Goal: Task Accomplishment & Management: Complete application form

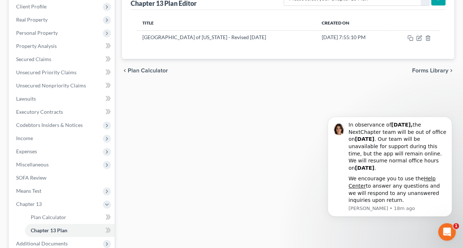
scroll to position [192, 0]
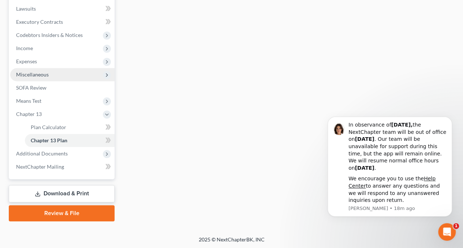
click at [42, 76] on span "Miscellaneous" at bounding box center [32, 74] width 33 height 6
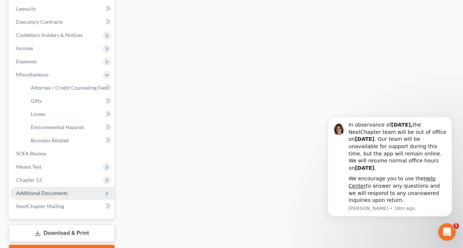
click at [43, 193] on span "Additional Documents" at bounding box center [42, 193] width 52 height 6
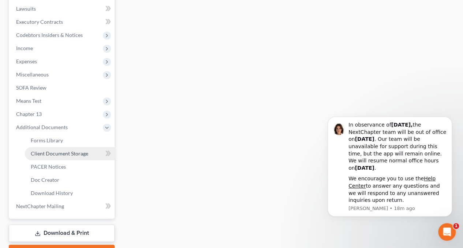
click at [70, 153] on span "Client Document Storage" at bounding box center [59, 153] width 57 height 6
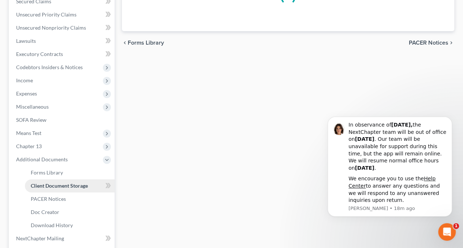
scroll to position [85, 0]
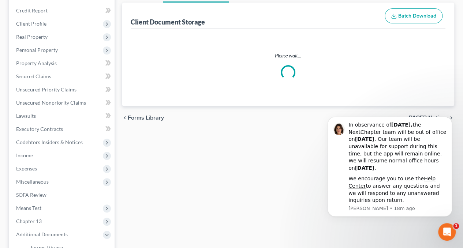
select select "10"
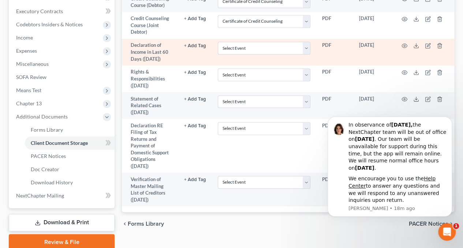
scroll to position [219, 0]
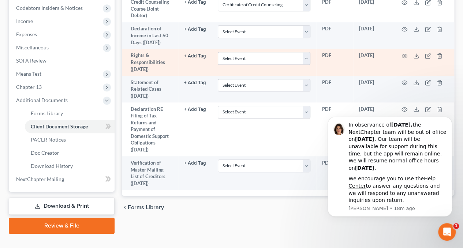
click at [309, 59] on td "Select Event Amended Chapter 11 Plan Amended Chapter 11 Small Business Plan Ame…" at bounding box center [264, 62] width 104 height 27
click at [303, 57] on select "Select Event Amended Chapter 11 Plan Amended Chapter 11 Small Business Plan Ame…" at bounding box center [264, 58] width 93 height 13
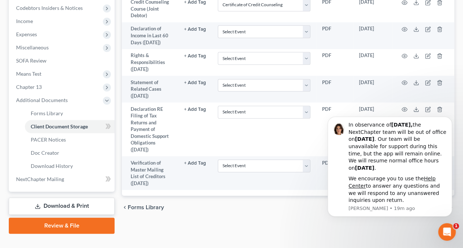
click at [188, 223] on div "Forms Library Client Document Storage PACER Notices Doc Creator Download Histor…" at bounding box center [287, 42] width 339 height 383
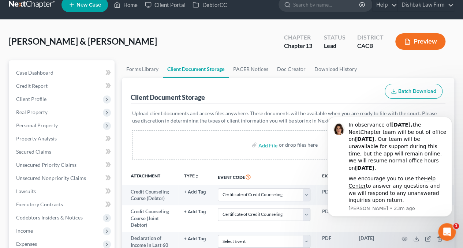
scroll to position [73, 0]
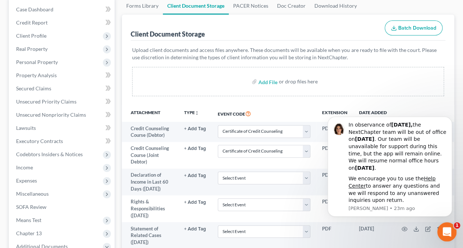
click at [450, 232] on div "Open Intercom Messenger" at bounding box center [445, 231] width 24 height 24
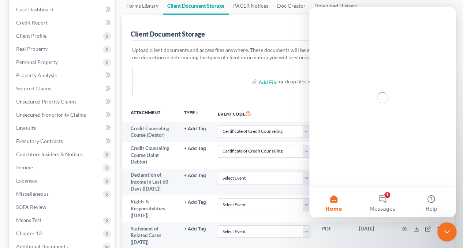
scroll to position [0, 0]
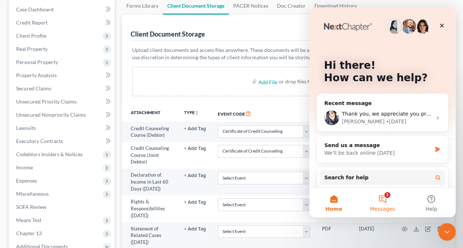
click at [384, 204] on button "1 Messages" at bounding box center [382, 202] width 49 height 29
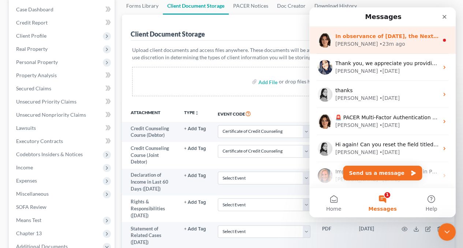
click at [404, 42] on div "Emma • 23m ago" at bounding box center [386, 44] width 103 height 8
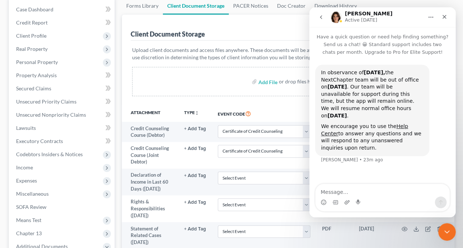
click at [324, 18] on button "go back" at bounding box center [321, 17] width 14 height 14
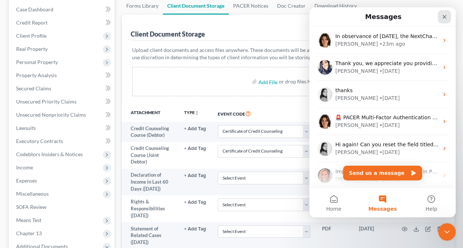
click at [446, 14] on icon "Close" at bounding box center [444, 17] width 6 height 6
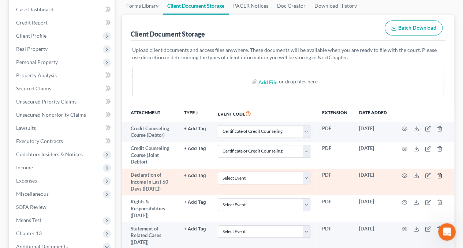
click at [441, 176] on icon "button" at bounding box center [438, 175] width 3 height 5
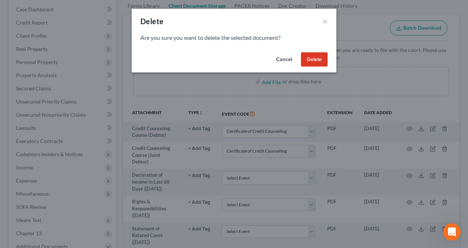
click at [318, 60] on button "Delete" at bounding box center [314, 59] width 27 height 15
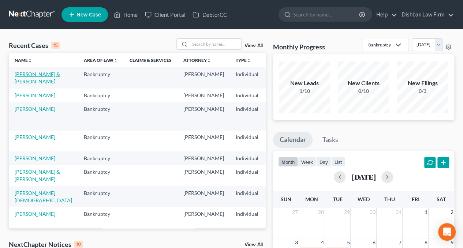
click at [26, 84] on link "[PERSON_NAME] & [PERSON_NAME]" at bounding box center [37, 78] width 45 height 14
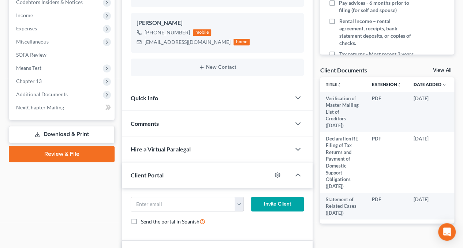
scroll to position [189, 0]
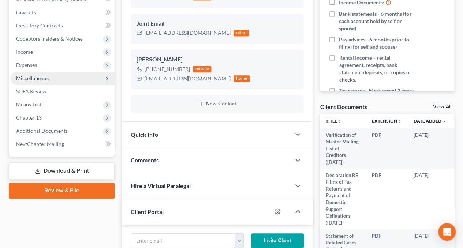
click at [87, 76] on span "Miscellaneous" at bounding box center [62, 78] width 104 height 13
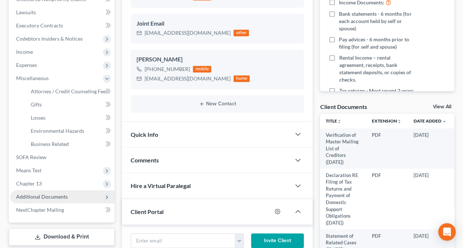
click at [60, 196] on span "Additional Documents" at bounding box center [42, 196] width 52 height 6
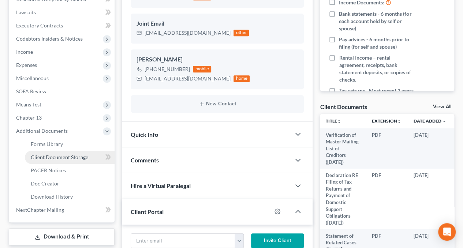
click at [76, 158] on span "Client Document Storage" at bounding box center [59, 157] width 57 height 6
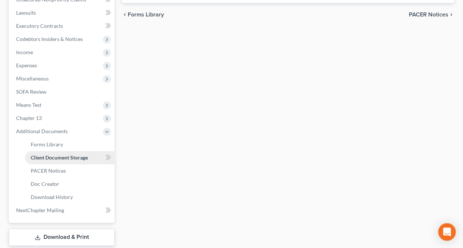
scroll to position [171, 0]
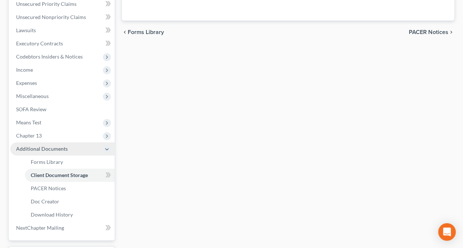
select select "10"
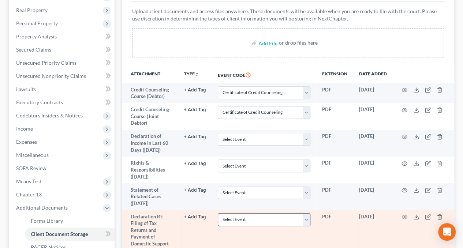
scroll to position [146, 0]
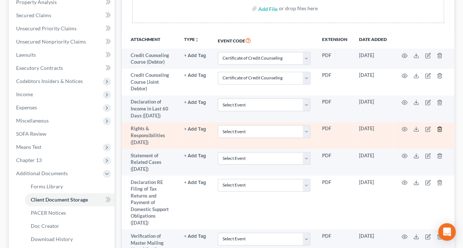
click at [438, 130] on icon "button" at bounding box center [439, 129] width 6 height 6
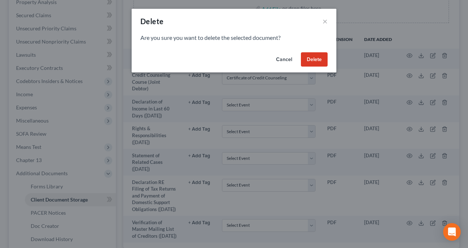
click at [312, 61] on button "Delete" at bounding box center [314, 59] width 27 height 15
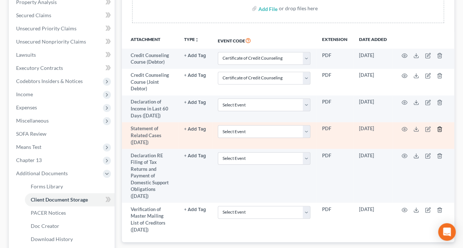
click at [439, 129] on icon "button" at bounding box center [439, 129] width 6 height 6
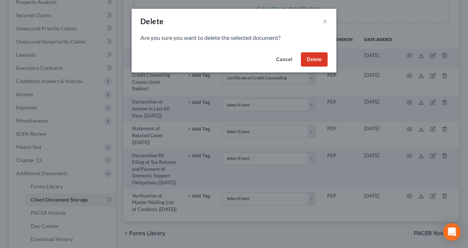
click at [322, 61] on button "Delete" at bounding box center [314, 59] width 27 height 15
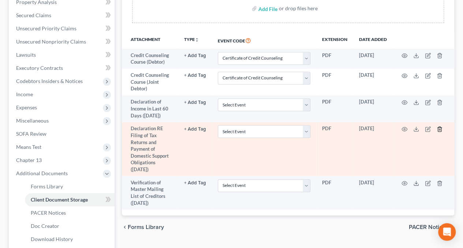
click at [439, 127] on icon "button" at bounding box center [439, 129] width 6 height 6
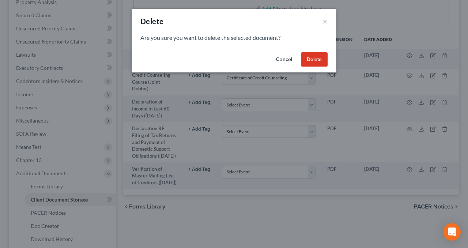
click at [316, 62] on button "Delete" at bounding box center [314, 59] width 27 height 15
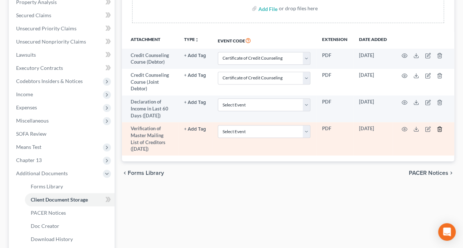
click at [442, 128] on icon "button" at bounding box center [439, 129] width 6 height 6
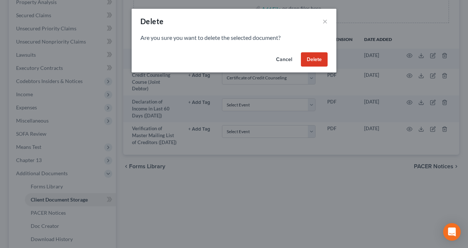
click at [314, 61] on button "Delete" at bounding box center [314, 59] width 27 height 15
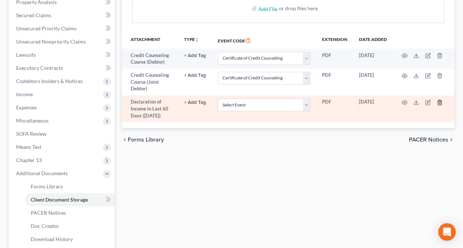
click at [440, 103] on line "button" at bounding box center [440, 102] width 0 height 1
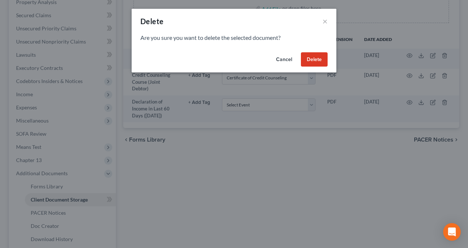
click at [323, 58] on button "Delete" at bounding box center [314, 59] width 27 height 15
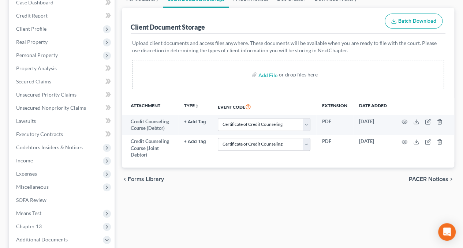
scroll to position [37, 0]
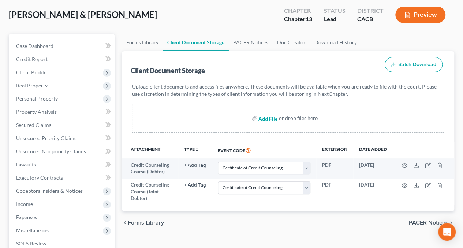
click at [267, 117] on input "file" at bounding box center [267, 118] width 18 height 13
type input "C:\fakepath\1015 -signed.pdf"
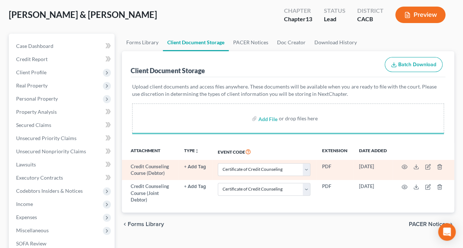
select select "10"
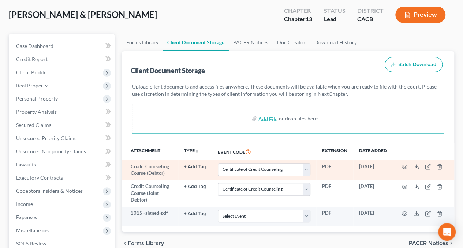
select select "10"
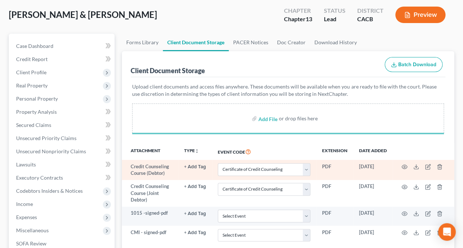
select select "10"
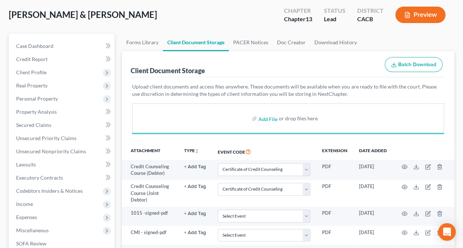
select select "10"
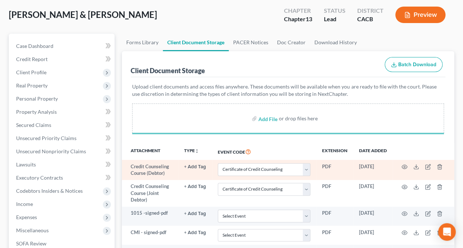
select select "10"
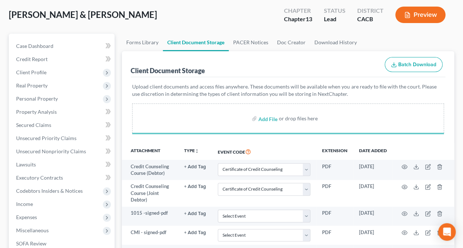
select select "10"
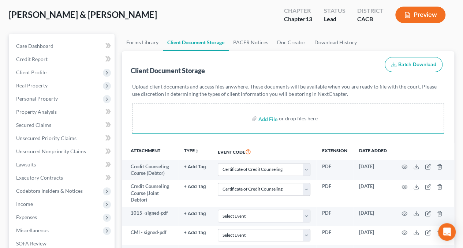
select select "10"
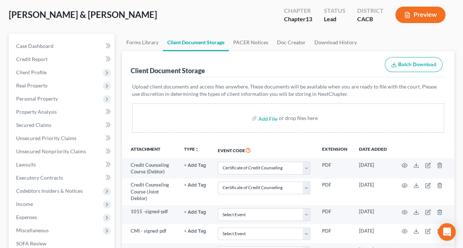
select select "10"
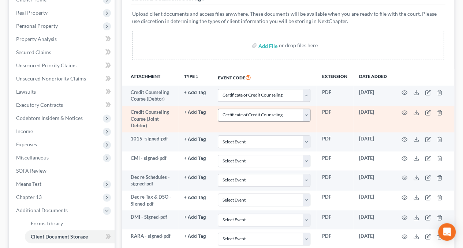
scroll to position [110, 0]
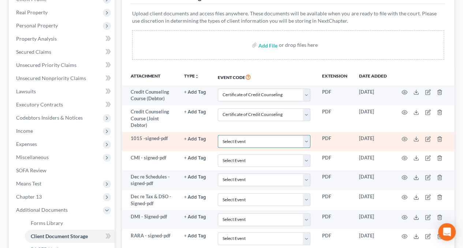
click at [306, 140] on select "Select Event Amended Chapter 11 Plan Amended Chapter 11 Small Business Plan Ame…" at bounding box center [264, 141] width 93 height 13
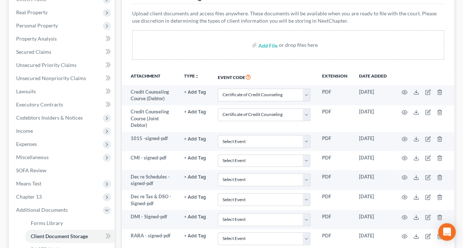
click at [158, 65] on div "Upload client documents and access files anywhere. These documents will be avai…" at bounding box center [288, 36] width 314 height 64
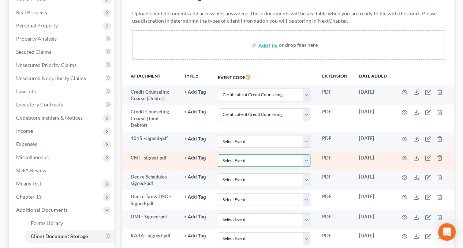
click at [307, 160] on select "Select Event Amended Chapter 11 Plan Amended Chapter 11 Small Business Plan Ame…" at bounding box center [264, 160] width 93 height 13
select select "53"
click at [218, 154] on select "Select Event Amended Chapter 11 Plan Amended Chapter 11 Small Business Plan Ame…" at bounding box center [264, 160] width 93 height 13
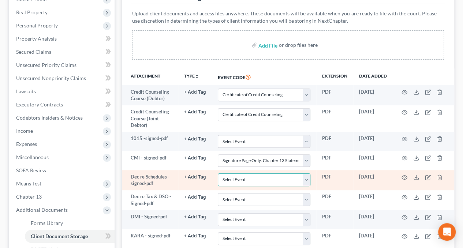
click at [305, 182] on select "Select Event Amended Chapter 11 Plan Amended Chapter 11 Small Business Plan Ame…" at bounding box center [264, 179] width 93 height 13
select select "56"
click at [218, 173] on select "Select Event Amended Chapter 11 Plan Amended Chapter 11 Small Business Plan Ame…" at bounding box center [264, 179] width 93 height 13
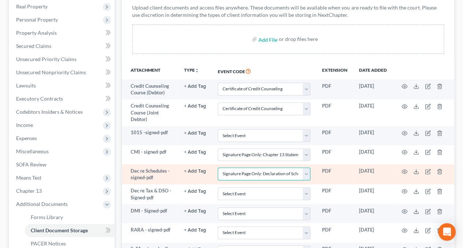
scroll to position [146, 0]
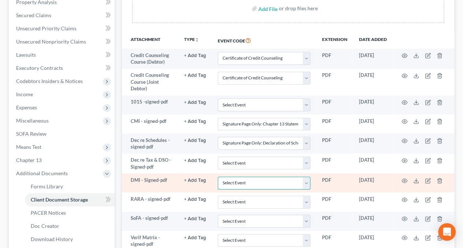
click at [306, 182] on select "Select Event Amended Chapter 11 Plan Amended Chapter 11 Small Business Plan Ame…" at bounding box center [264, 183] width 93 height 13
select select "52"
click at [218, 177] on select "Select Event Amended Chapter 11 Plan Amended Chapter 11 Small Business Plan Ame…" at bounding box center [264, 183] width 93 height 13
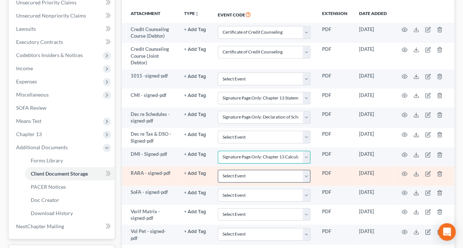
scroll to position [219, 0]
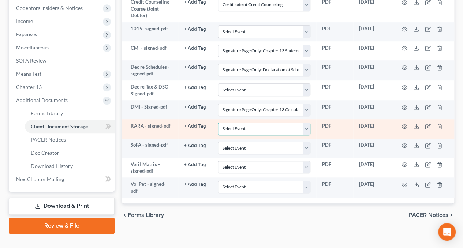
click at [306, 128] on select "Select Event Amended Chapter 11 Plan Amended Chapter 11 Small Business Plan Ame…" at bounding box center [264, 128] width 93 height 13
select select "41"
click at [218, 122] on select "Select Event Amended Chapter 11 Plan Amended Chapter 11 Small Business Plan Ame…" at bounding box center [264, 128] width 93 height 13
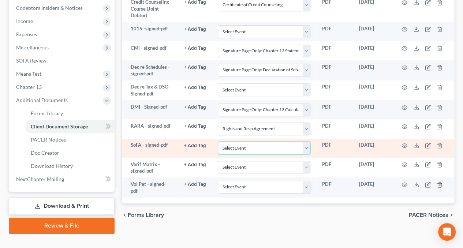
click at [304, 147] on select "Select Event Amended Chapter 11 Plan Amended Chapter 11 Small Business Plan Ame…" at bounding box center [264, 148] width 93 height 13
select select "57"
click at [218, 142] on select "Select Event Amended Chapter 11 Plan Amended Chapter 11 Small Business Plan Ame…" at bounding box center [264, 148] width 93 height 13
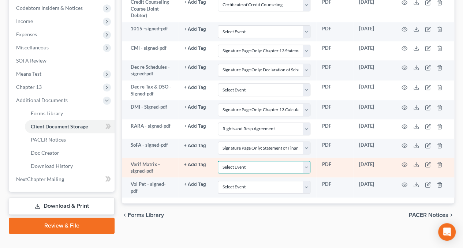
click at [308, 166] on select "Select Event Amended Chapter 11 Plan Amended Chapter 11 Small Business Plan Ame…" at bounding box center [264, 167] width 93 height 13
select select "63"
click at [218, 161] on select "Select Event Amended Chapter 11 Plan Amended Chapter 11 Small Business Plan Ame…" at bounding box center [264, 167] width 93 height 13
click at [308, 165] on select "Select Event Amended Chapter 11 Plan Amended Chapter 11 Small Business Plan Ame…" at bounding box center [264, 167] width 93 height 13
select select
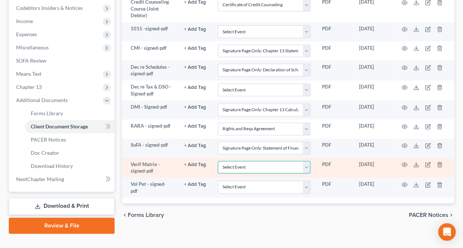
click at [218, 161] on select "Select Event Amended Chapter 11 Plan Amended Chapter 11 Small Business Plan Ame…" at bounding box center [264, 167] width 93 height 13
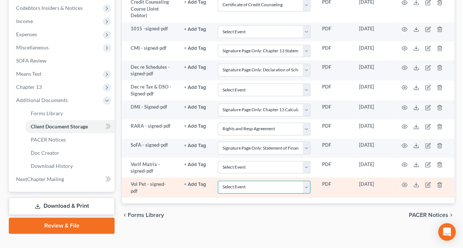
click at [303, 188] on select "Select Event Amended Chapter 11 Plan Amended Chapter 11 Small Business Plan Ame…" at bounding box center [264, 187] width 93 height 13
select select "60"
click at [218, 181] on select "Select Event Amended Chapter 11 Plan Amended Chapter 11 Small Business Plan Ame…" at bounding box center [264, 187] width 93 height 13
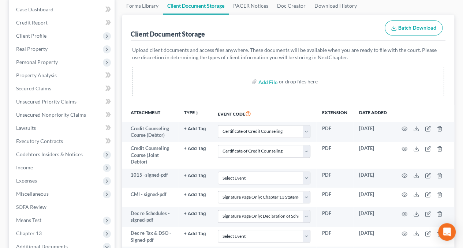
scroll to position [232, 0]
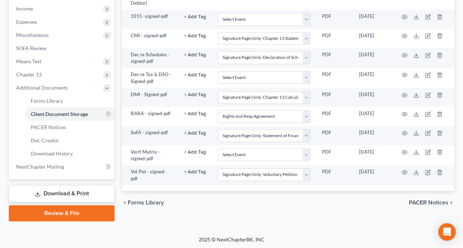
click at [68, 215] on link "Review & File" at bounding box center [62, 213] width 106 height 16
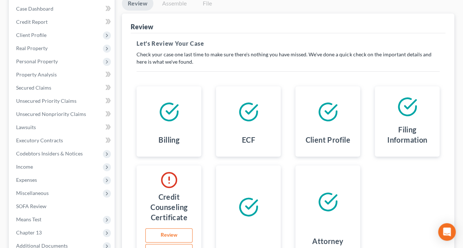
scroll to position [146, 0]
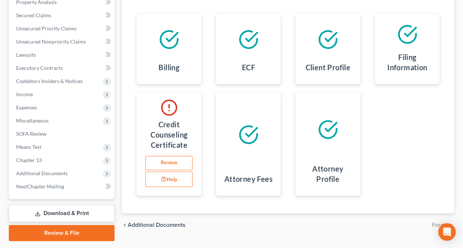
click at [171, 162] on link "Review" at bounding box center [168, 163] width 47 height 15
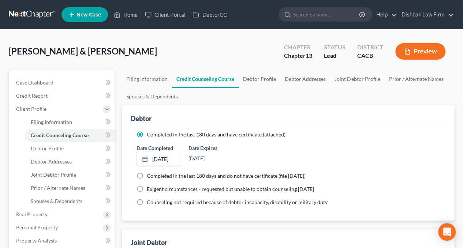
scroll to position [110, 0]
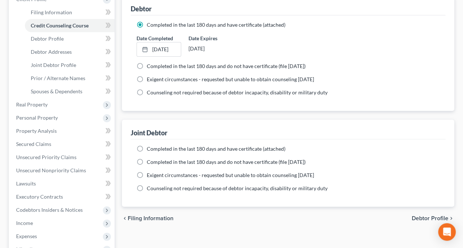
click at [147, 147] on label "Completed in the last 180 days and have certificate (attached)" at bounding box center [216, 148] width 139 height 7
click at [150, 147] on input "Completed in the last 180 days and have certificate (attached)" at bounding box center [152, 147] width 5 height 5
radio input "true"
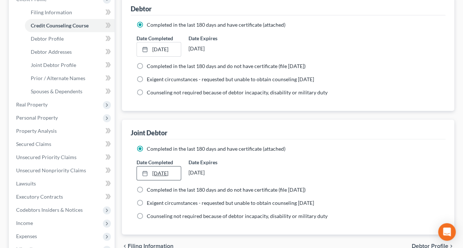
type input "[DATE]"
click at [159, 172] on link "[DATE]" at bounding box center [159, 173] width 44 height 14
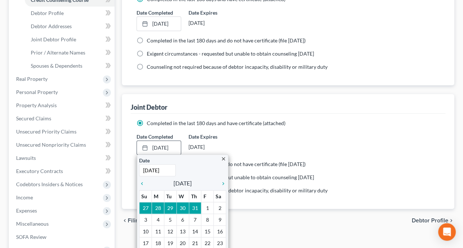
scroll to position [146, 0]
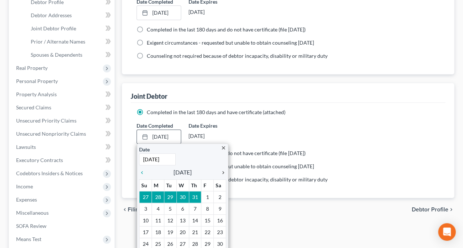
click at [225, 173] on icon "chevron_right" at bounding box center [221, 173] width 10 height 6
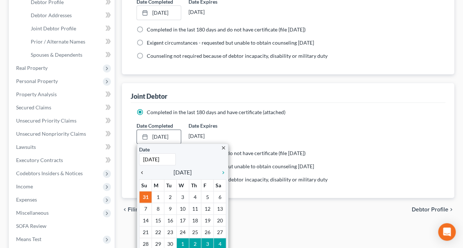
click at [142, 171] on icon "chevron_left" at bounding box center [144, 173] width 10 height 6
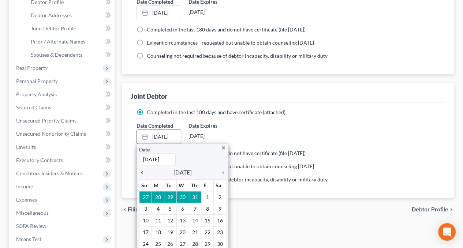
click at [142, 171] on icon "chevron_left" at bounding box center [144, 173] width 10 height 6
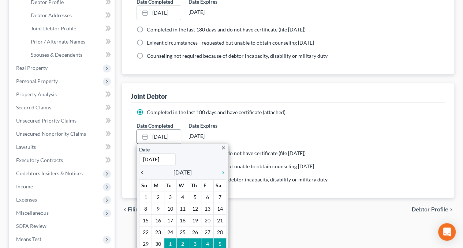
click at [142, 171] on icon "chevron_left" at bounding box center [144, 173] width 10 height 6
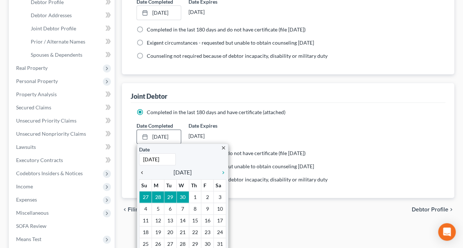
click at [142, 171] on icon "chevron_left" at bounding box center [144, 173] width 10 height 6
click at [222, 171] on icon "chevron_right" at bounding box center [221, 173] width 10 height 6
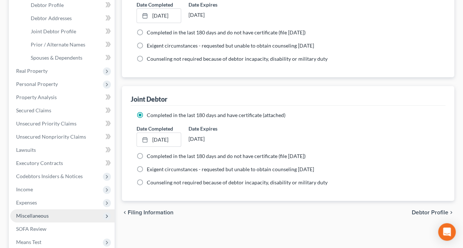
scroll to position [219, 0]
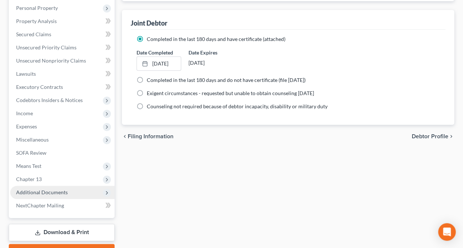
click at [52, 192] on span "Additional Documents" at bounding box center [42, 192] width 52 height 6
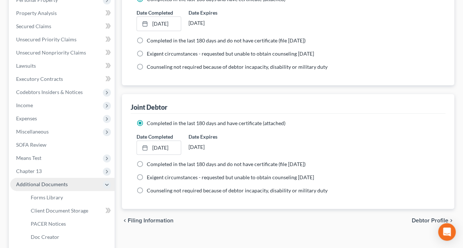
scroll to position [127, 0]
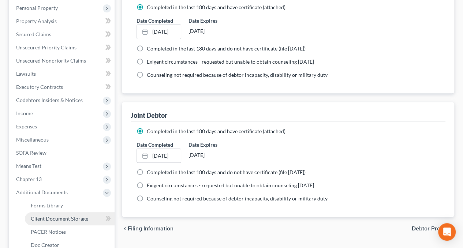
click at [68, 219] on span "Client Document Storage" at bounding box center [59, 218] width 57 height 6
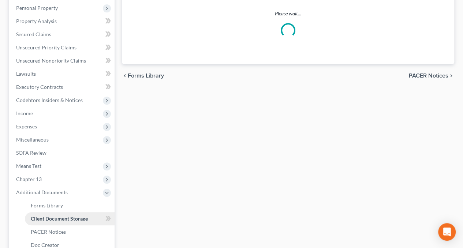
scroll to position [115, 0]
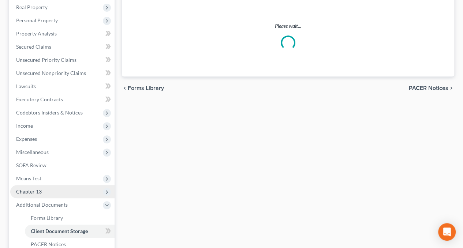
select select "10"
select select "53"
select select "56"
select select "52"
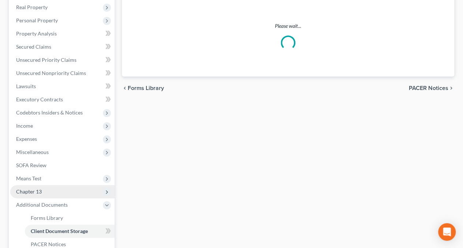
select select "41"
select select "57"
select select "60"
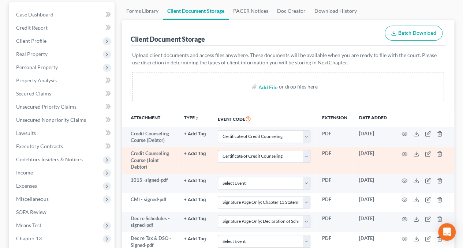
scroll to position [73, 0]
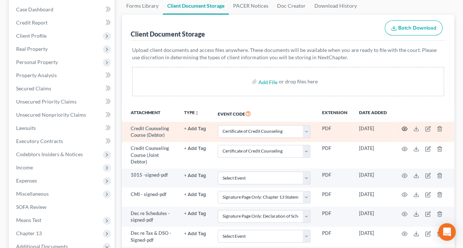
click at [406, 128] on icon "button" at bounding box center [404, 129] width 6 height 6
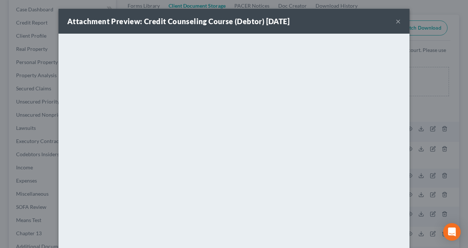
click at [396, 19] on button "×" at bounding box center [398, 21] width 5 height 9
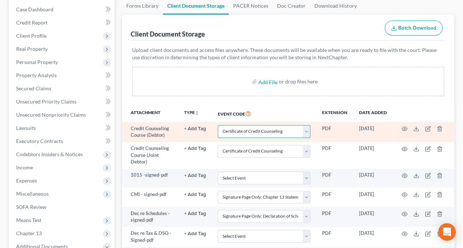
click at [306, 133] on select "Select Event Amended Chapter 11 Plan Amended Chapter 11 Small Business Plan Ame…" at bounding box center [264, 131] width 93 height 13
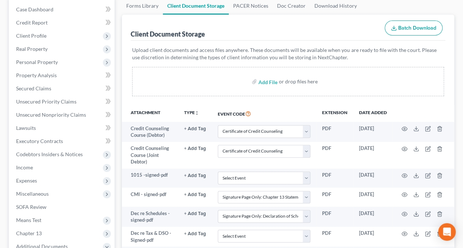
click at [144, 104] on div "Upload client documents and access files anywhere. These documents will be avai…" at bounding box center [288, 73] width 314 height 64
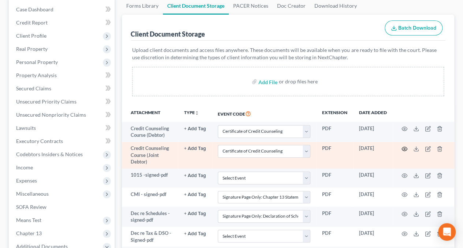
click at [404, 148] on circle "button" at bounding box center [403, 148] width 1 height 1
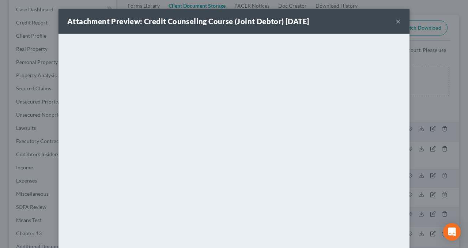
click at [397, 23] on button "×" at bounding box center [398, 21] width 5 height 9
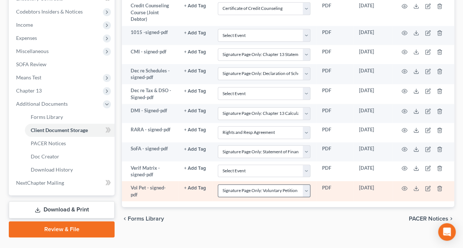
scroll to position [219, 0]
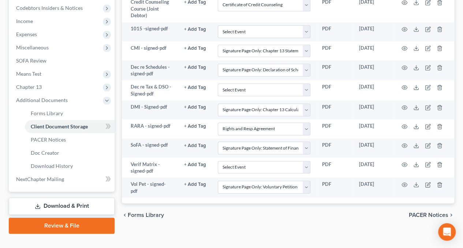
click at [62, 224] on link "Review & File" at bounding box center [62, 226] width 106 height 16
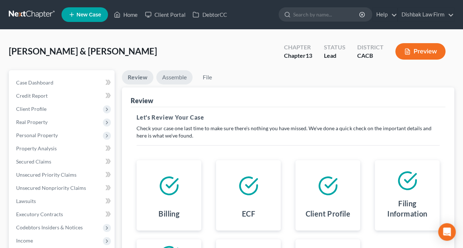
click at [176, 78] on link "Assemble" at bounding box center [174, 77] width 36 height 14
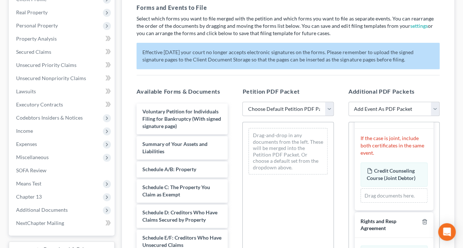
scroll to position [146, 0]
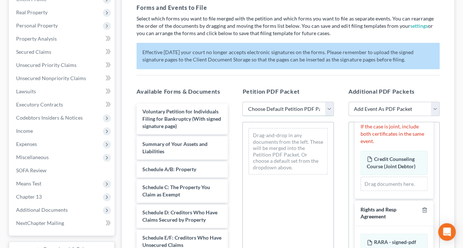
click at [330, 109] on select "Choose Default Petition PDF Packet Complete Bankruptcy Petition (all forms and …" at bounding box center [287, 109] width 91 height 15
select select "0"
click at [242, 102] on select "Choose Default Petition PDF Packet Complete Bankruptcy Petition (all forms and …" at bounding box center [287, 109] width 91 height 15
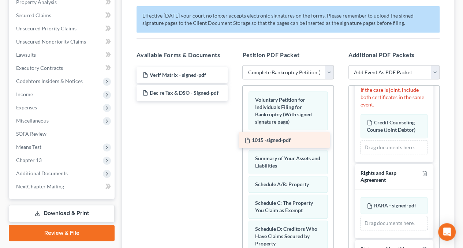
drag, startPoint x: 183, startPoint y: 111, endPoint x: 285, endPoint y: 141, distance: 106.3
click at [233, 101] on div "1015 -signed-pdf Verif Matrix - signed-pdf Dec re Tax & DSO - Signed-pdf 1015 -…" at bounding box center [182, 84] width 103 height 34
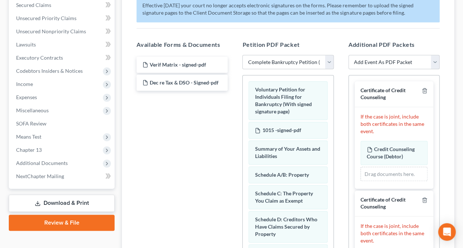
scroll to position [103, 0]
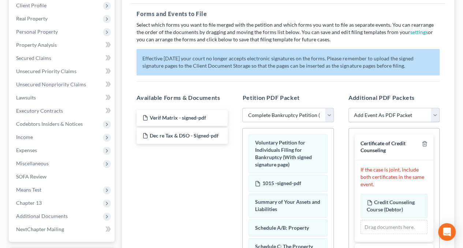
click at [434, 113] on select "Add Event As PDF Packet Amended Chapter 11 Plan Amended Chapter 11 Small Busine…" at bounding box center [393, 115] width 91 height 15
select select "24"
click at [348, 108] on select "Add Event As PDF Packet Amended Chapter 11 Plan Amended Chapter 11 Small Busine…" at bounding box center [393, 115] width 91 height 15
select select
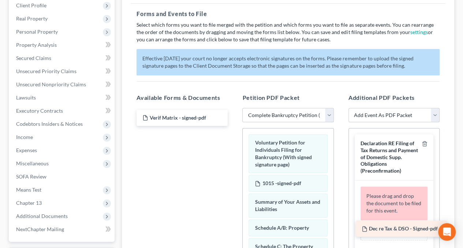
drag, startPoint x: 185, startPoint y: 139, endPoint x: 404, endPoint y: 232, distance: 238.2
click at [233, 126] on div "Dec re Tax & DSO - Signed-pdf Verif Matrix - signed-pdf Dec re Tax & DSO - Sign…" at bounding box center [182, 118] width 103 height 16
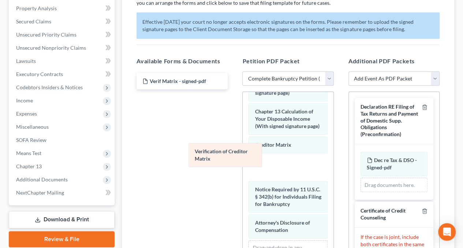
scroll to position [401, 0]
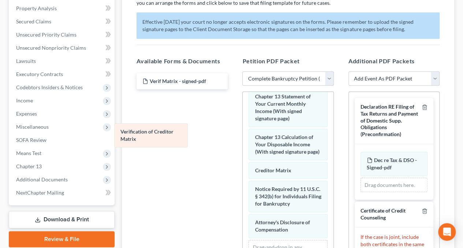
drag, startPoint x: 283, startPoint y: 165, endPoint x: 148, endPoint y: 140, distance: 137.2
click at [242, 140] on div "Verification of Creditor Matrix Voluntary Petition for Individuals Filing for B…" at bounding box center [287, 4] width 90 height 577
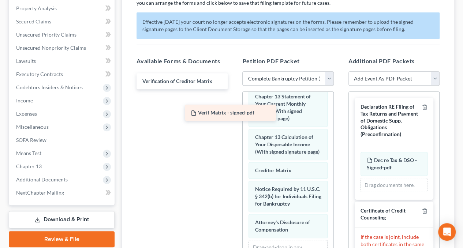
scroll to position [424, 0]
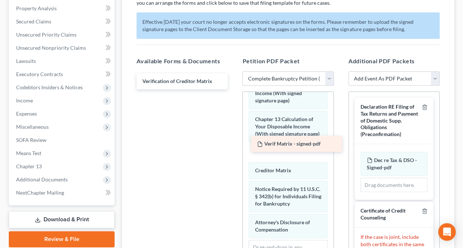
drag, startPoint x: 170, startPoint y: 81, endPoint x: 285, endPoint y: 144, distance: 130.8
click at [233, 89] on div "Verif Matrix - signed-pdf Verif Matrix - signed-pdf Verification of Creditor Ma…" at bounding box center [182, 81] width 103 height 16
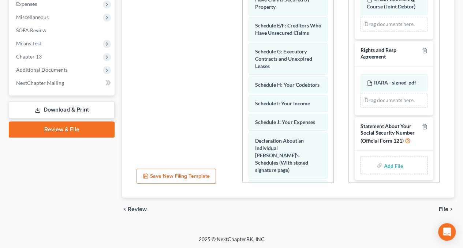
scroll to position [276, 0]
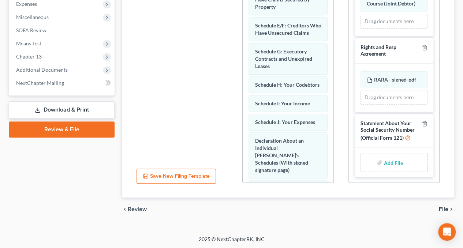
click at [392, 163] on input "file" at bounding box center [392, 162] width 18 height 13
type input "C:\fakepath\SSN Statement - signed.pdf"
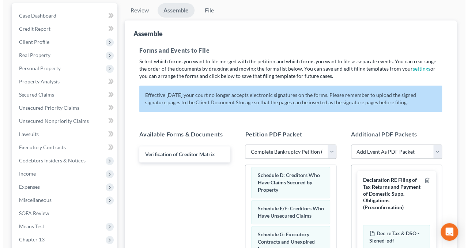
scroll to position [0, 0]
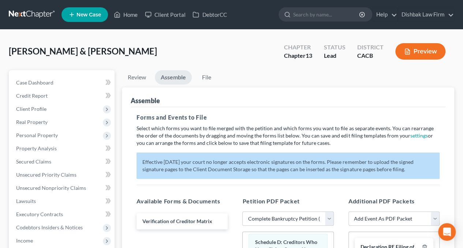
click at [436, 49] on button "Preview" at bounding box center [420, 51] width 50 height 16
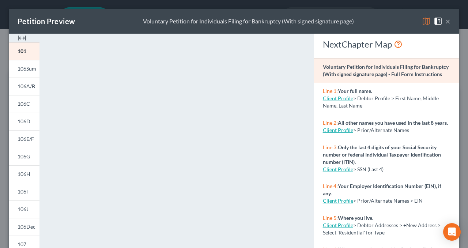
click at [21, 37] on img at bounding box center [22, 38] width 9 height 9
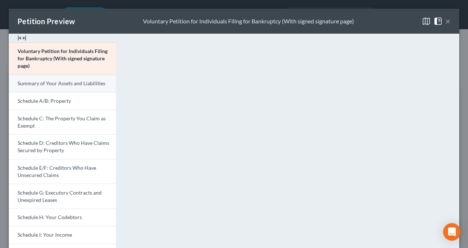
click at [57, 84] on span "Summary of Your Assets and Liabilities" at bounding box center [62, 83] width 88 height 6
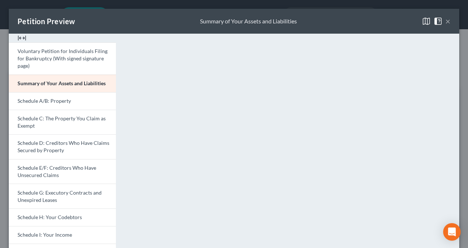
click at [445, 24] on button "×" at bounding box center [447, 21] width 5 height 9
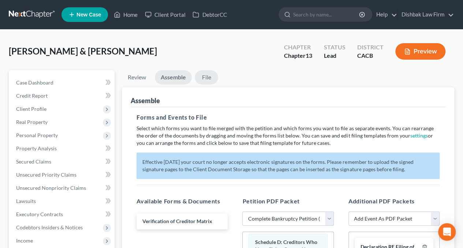
click at [211, 77] on link "File" at bounding box center [206, 77] width 23 height 14
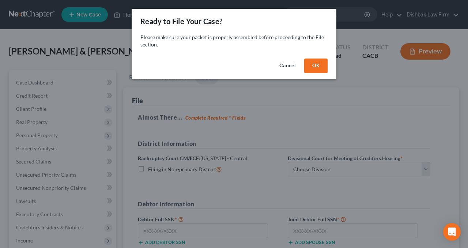
click at [317, 66] on button "OK" at bounding box center [315, 66] width 23 height 15
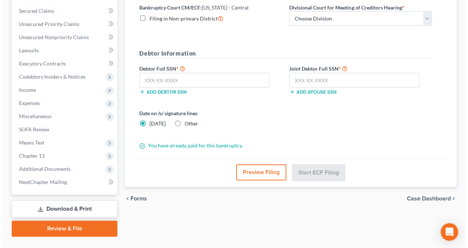
scroll to position [166, 0]
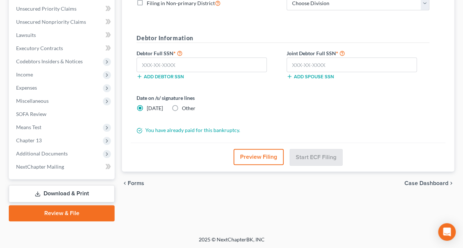
click at [265, 158] on button "Preview Filing" at bounding box center [258, 157] width 50 height 16
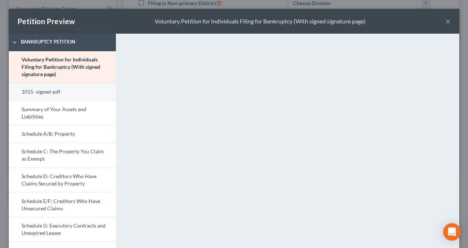
click at [58, 91] on link "1015 -signed-pdf" at bounding box center [62, 92] width 107 height 18
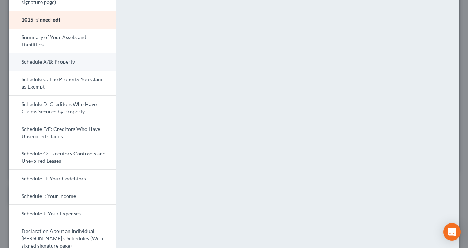
scroll to position [37, 0]
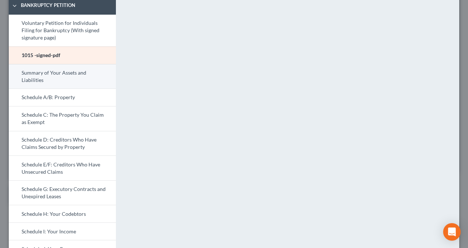
click at [57, 80] on link "Summary of Your Assets and Liabilities" at bounding box center [62, 76] width 107 height 25
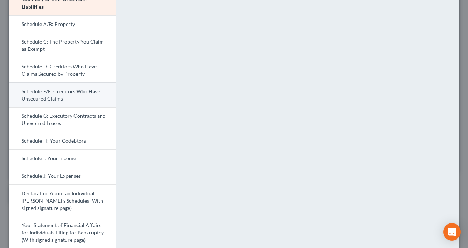
scroll to position [73, 0]
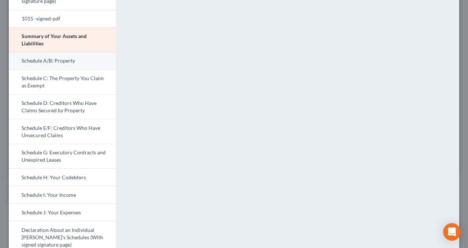
click at [66, 63] on link "Schedule A/B: Property" at bounding box center [62, 61] width 107 height 18
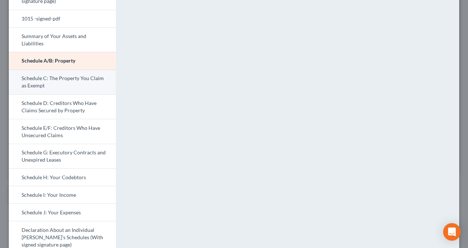
click at [48, 80] on link "Schedule C: The Property You Claim as Exempt" at bounding box center [62, 81] width 107 height 25
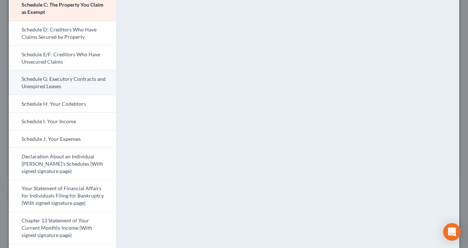
scroll to position [110, 0]
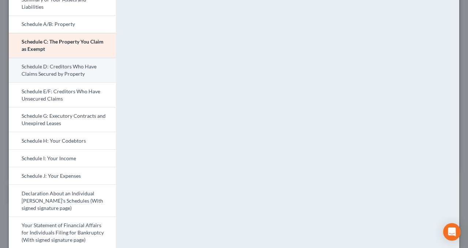
click at [69, 72] on link "Schedule D: Creditors Who Have Claims Secured by Property" at bounding box center [62, 70] width 107 height 25
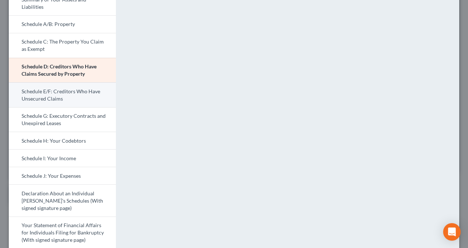
click at [80, 99] on link "Schedule E/F: Creditors Who Have Unsecured Claims" at bounding box center [62, 94] width 107 height 25
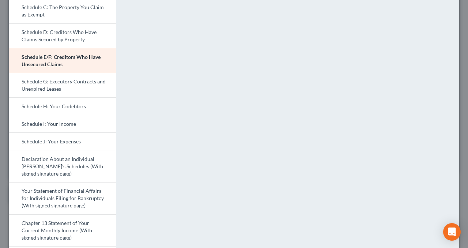
scroll to position [146, 0]
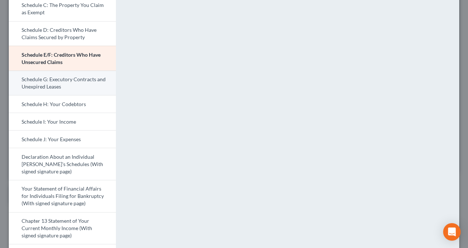
click at [72, 83] on link "Schedule G: Executory Contracts and Unexpired Leases" at bounding box center [62, 83] width 107 height 25
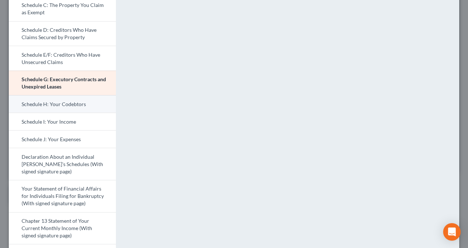
click at [56, 102] on link "Schedule H: Your Codebtors" at bounding box center [62, 104] width 107 height 18
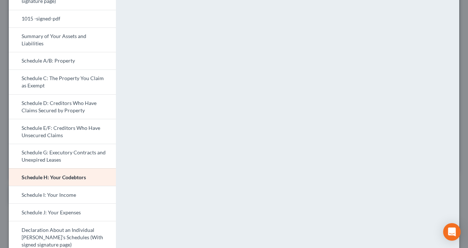
scroll to position [110, 0]
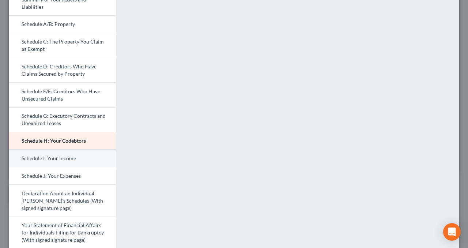
click at [86, 159] on link "Schedule I: Your Income" at bounding box center [62, 158] width 107 height 18
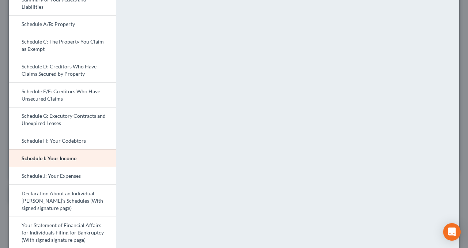
scroll to position [146, 0]
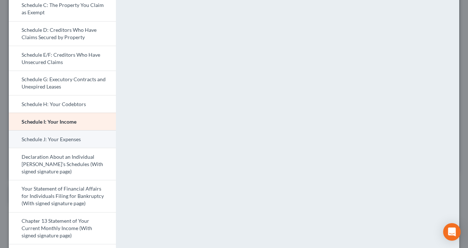
click at [67, 133] on link "Schedule J: Your Expenses" at bounding box center [62, 139] width 107 height 18
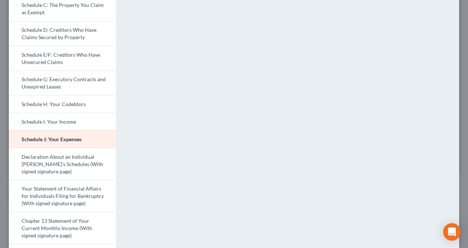
scroll to position [110, 0]
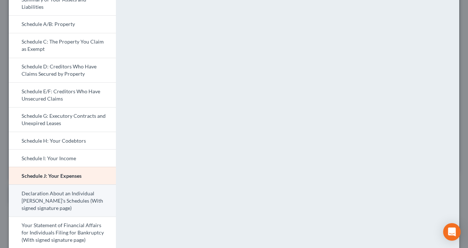
click at [49, 196] on link "Declaration About an Individual [PERSON_NAME]'s Schedules (With signed signatur…" at bounding box center [62, 200] width 107 height 32
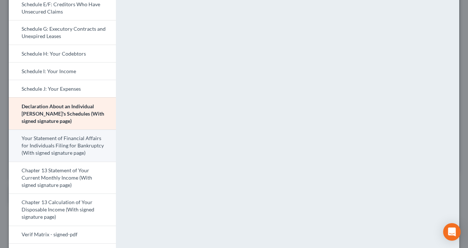
scroll to position [219, 0]
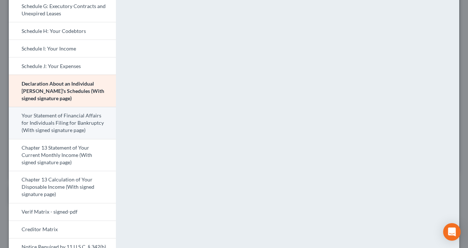
click at [39, 120] on link "Your Statement of Financial Affairs for Individuals Filing for Bankruptcy (With…" at bounding box center [62, 123] width 107 height 32
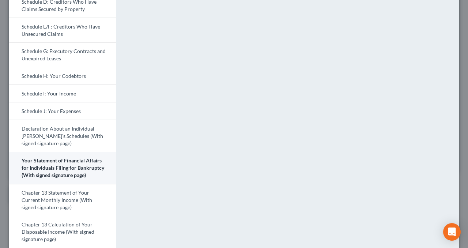
scroll to position [183, 0]
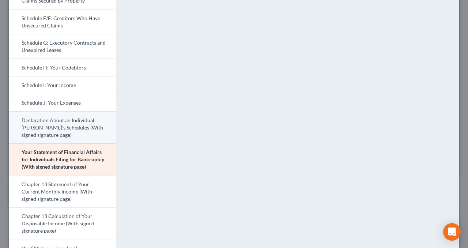
click at [79, 130] on link "Declaration About an Individual [PERSON_NAME]'s Schedules (With signed signatur…" at bounding box center [62, 127] width 107 height 32
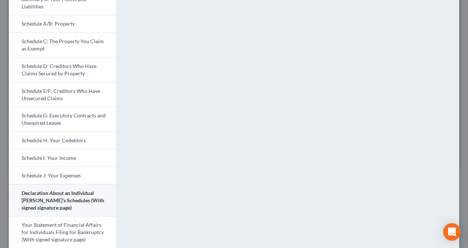
scroll to position [146, 0]
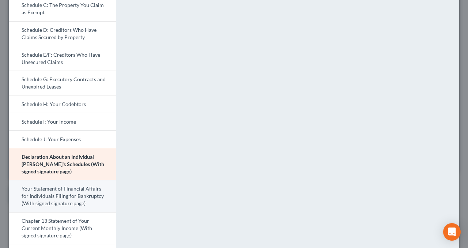
click at [74, 196] on link "Your Statement of Financial Affairs for Individuals Filing for Bankruptcy (With…" at bounding box center [62, 196] width 107 height 32
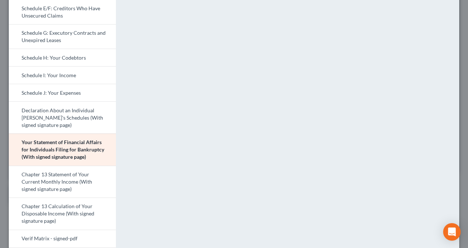
scroll to position [219, 0]
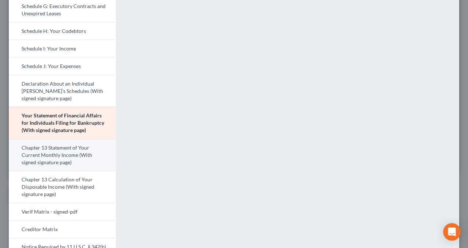
click at [46, 155] on link "Chapter 13 Statement of Your Current Monthly Income (With signed signature page)" at bounding box center [62, 155] width 107 height 32
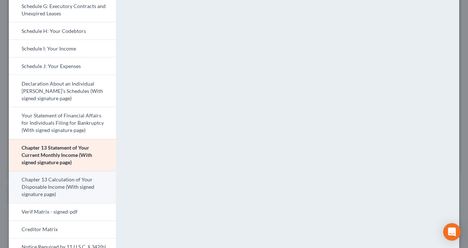
click at [70, 188] on link "Chapter 13 Calculation of Your Disposable Income (With signed signature page)" at bounding box center [62, 187] width 107 height 32
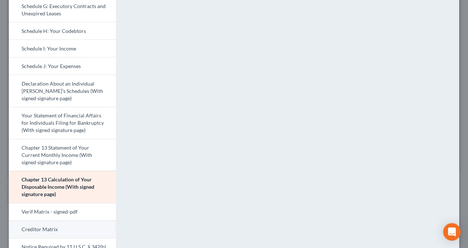
scroll to position [256, 0]
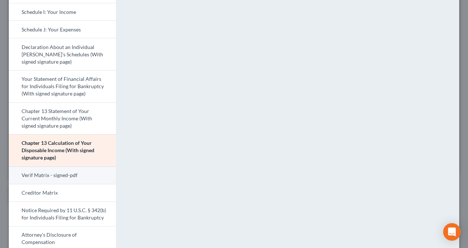
click at [71, 176] on link "Verif Matrix - signed-pdf" at bounding box center [62, 175] width 107 height 18
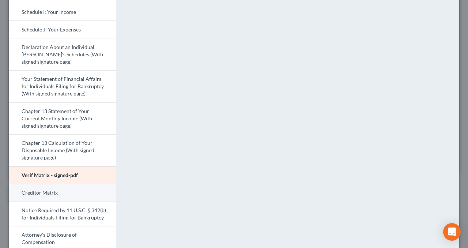
click at [65, 195] on link "Creditor Matrix" at bounding box center [62, 193] width 107 height 18
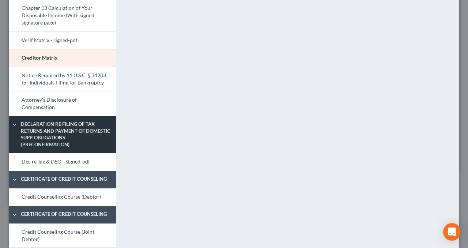
scroll to position [402, 0]
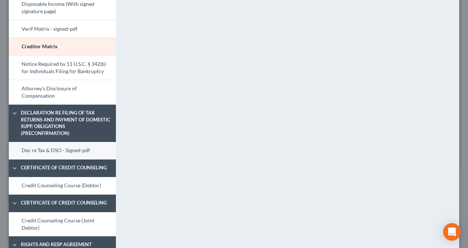
click at [69, 152] on link "Dec re Tax & DSO - Signed-pdf" at bounding box center [62, 151] width 107 height 18
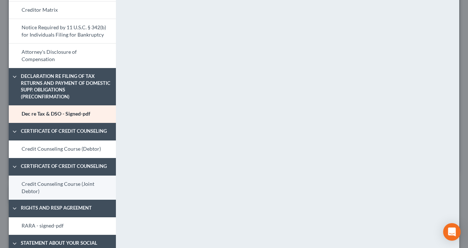
scroll to position [475, 0]
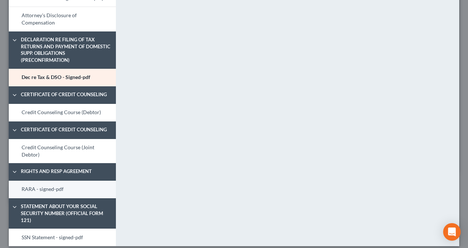
click at [47, 189] on link "RARA - signed-pdf" at bounding box center [62, 190] width 107 height 18
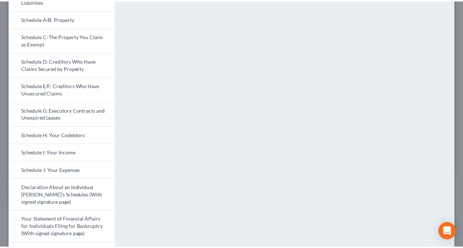
scroll to position [0, 0]
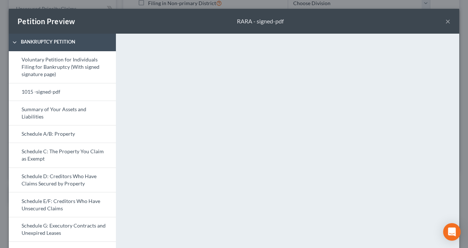
click at [445, 22] on button "×" at bounding box center [447, 21] width 5 height 9
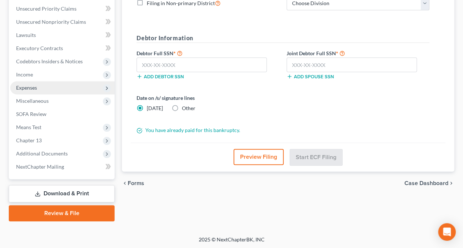
click at [27, 85] on span "Expenses" at bounding box center [26, 87] width 21 height 6
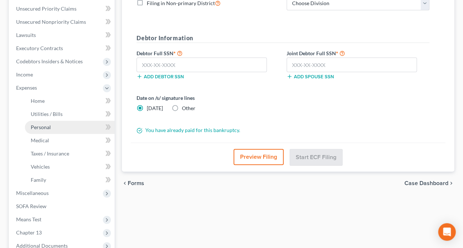
click at [53, 126] on link "Personal" at bounding box center [70, 127] width 90 height 13
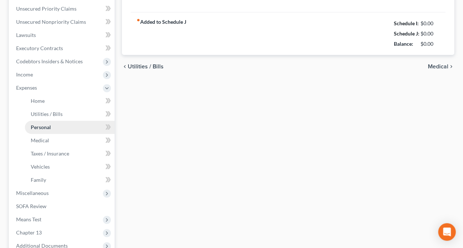
scroll to position [94, 0]
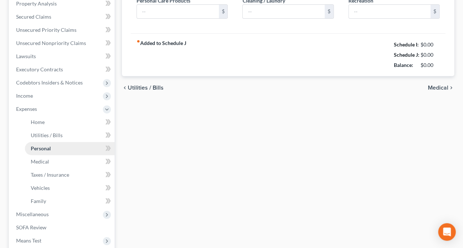
type input "1,900.00"
type input "200.00"
type input "80.00"
type input "150.00"
type input "200.00"
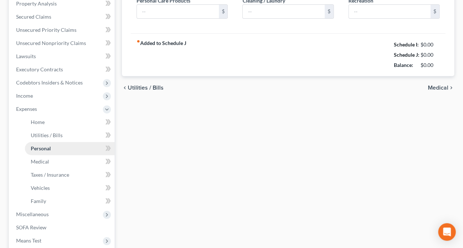
type input "42.00"
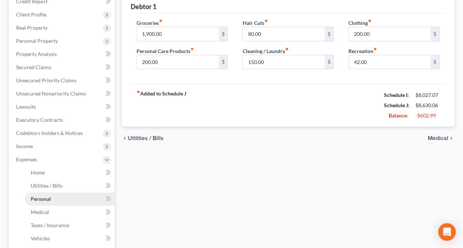
scroll to position [0, 0]
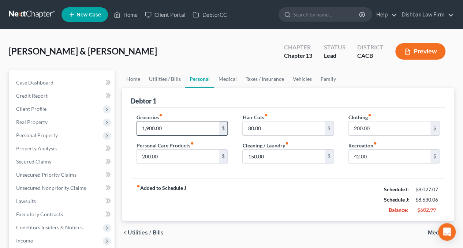
click at [147, 128] on input "1,900.00" at bounding box center [178, 128] width 82 height 14
click at [148, 128] on input "1,900.00" at bounding box center [178, 128] width 82 height 14
drag, startPoint x: 166, startPoint y: 126, endPoint x: 127, endPoint y: 128, distance: 39.2
click at [127, 128] on div "Debtor 1 Groceries fiber_manual_record 100.00 $ Personal Care Products fiber_ma…" at bounding box center [288, 154] width 332 height 133
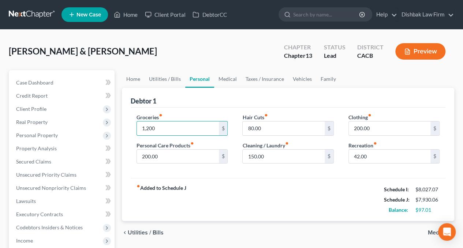
type input "1,200"
click at [243, 183] on div "fiber_manual_record Added to Schedule J Schedule I: $8,027.07 Schedule J: $7,93…" at bounding box center [288, 199] width 314 height 43
click at [231, 78] on link "Medical" at bounding box center [227, 79] width 27 height 18
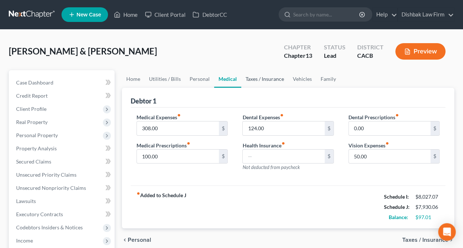
click at [262, 77] on link "Taxes / Insurance" at bounding box center [264, 79] width 47 height 18
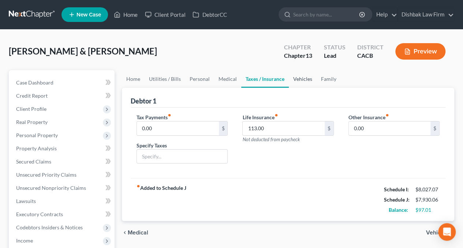
click at [304, 78] on link "Vehicles" at bounding box center [303, 79] width 28 height 18
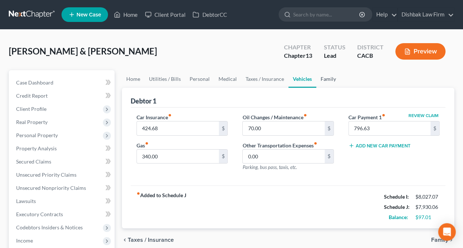
click at [323, 75] on link "Family" at bounding box center [328, 79] width 24 height 18
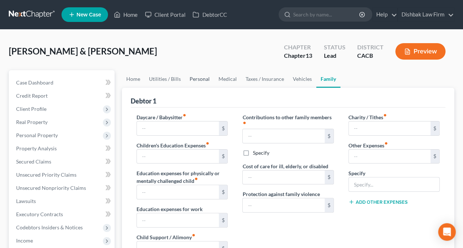
click at [204, 77] on link "Personal" at bounding box center [199, 79] width 29 height 18
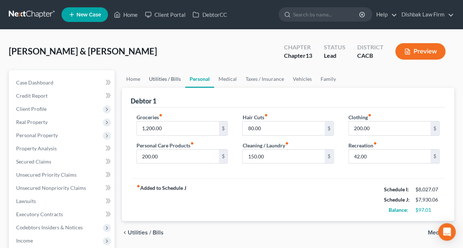
click at [154, 79] on link "Utilities / Bills" at bounding box center [164, 79] width 41 height 18
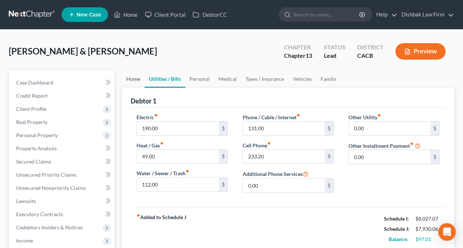
click at [136, 78] on link "Home" at bounding box center [133, 79] width 23 height 18
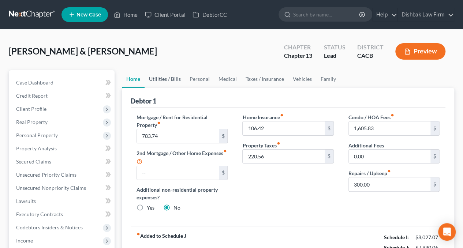
click at [170, 79] on link "Utilities / Bills" at bounding box center [164, 79] width 41 height 18
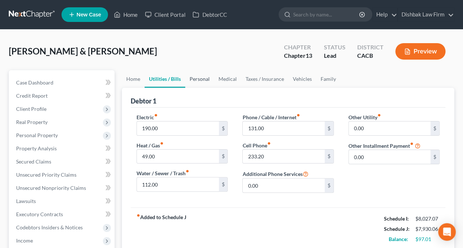
click at [211, 79] on link "Personal" at bounding box center [199, 79] width 29 height 18
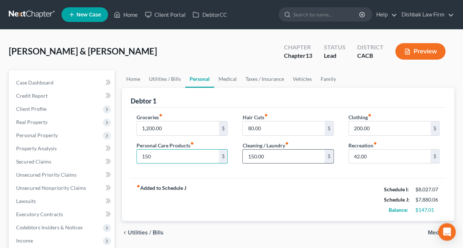
type input "150"
click at [274, 155] on input "150.00" at bounding box center [283, 157] width 82 height 14
type input "100"
click at [314, 178] on div "fiber_manual_record Added to Schedule J Schedule I: $8,027.07 Schedule J: $7,83…" at bounding box center [288, 199] width 314 height 43
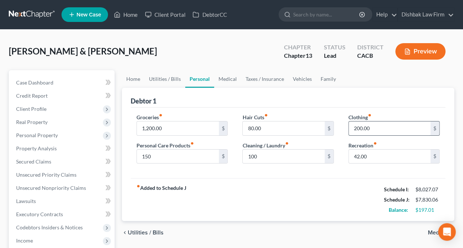
click at [374, 126] on input "200.00" at bounding box center [389, 128] width 82 height 14
click at [399, 138] on div "Clothing fiber_manual_record 150 $ Recreation fiber_manual_record 42.00 $" at bounding box center [394, 141] width 106 height 56
click at [344, 189] on div "fiber_manual_record Added to Schedule J Schedule I: $8,027.07 Schedule J: $7,78…" at bounding box center [288, 199] width 314 height 43
click at [380, 128] on input "150" at bounding box center [389, 128] width 82 height 14
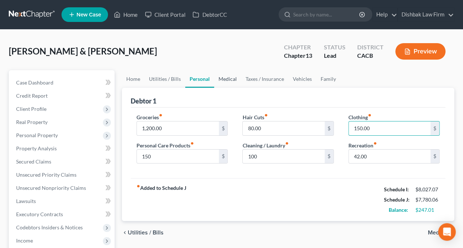
type input "150.00"
click at [229, 78] on link "Medical" at bounding box center [227, 79] width 27 height 18
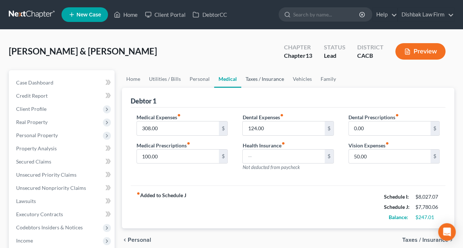
click at [262, 80] on link "Taxes / Insurance" at bounding box center [264, 79] width 47 height 18
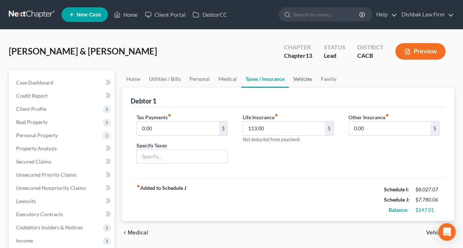
click at [308, 79] on link "Vehicles" at bounding box center [303, 79] width 28 height 18
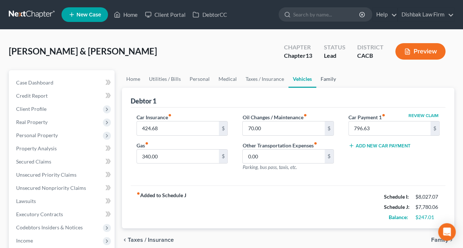
click at [324, 79] on link "Family" at bounding box center [328, 79] width 24 height 18
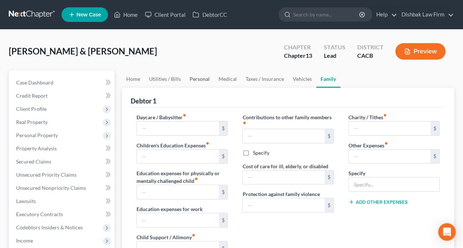
click at [203, 75] on link "Personal" at bounding box center [199, 79] width 29 height 18
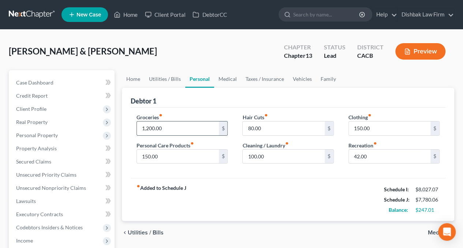
click at [148, 128] on input "1,200.00" at bounding box center [178, 128] width 82 height 14
click at [147, 129] on input "1,200.00" at bounding box center [178, 128] width 82 height 14
click at [260, 187] on div "fiber_manual_record Added to Schedule J Schedule I: $8,027.07 Schedule J: $7,68…" at bounding box center [288, 199] width 314 height 43
click at [148, 128] on input "1,100.00" at bounding box center [178, 128] width 82 height 14
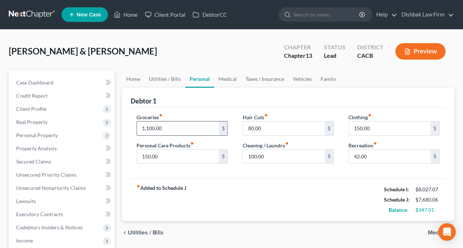
click at [149, 127] on input "1,100.00" at bounding box center [178, 128] width 82 height 14
drag, startPoint x: 149, startPoint y: 128, endPoint x: 152, endPoint y: 128, distance: 3.7
click at [152, 128] on input "1,100.00" at bounding box center [178, 128] width 82 height 14
type input "1,150.00"
click at [192, 142] on icon "fiber_manual_record" at bounding box center [192, 144] width 4 height 4
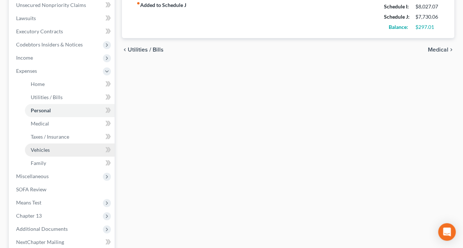
scroll to position [258, 0]
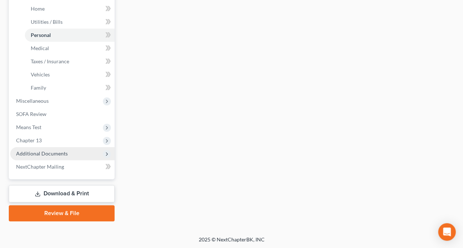
click at [42, 151] on span "Additional Documents" at bounding box center [42, 153] width 52 height 6
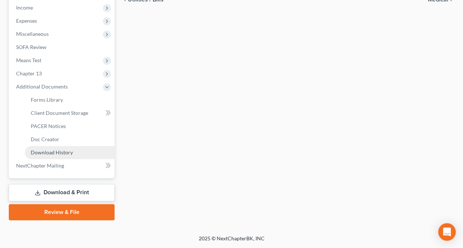
scroll to position [232, 0]
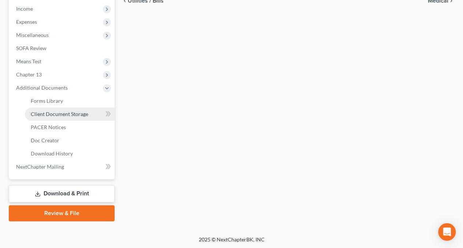
click at [75, 114] on span "Client Document Storage" at bounding box center [59, 114] width 57 height 6
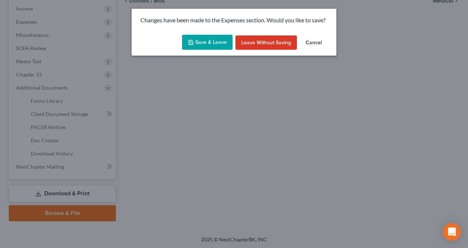
click at [214, 45] on button "Save & Leave" at bounding box center [207, 42] width 50 height 15
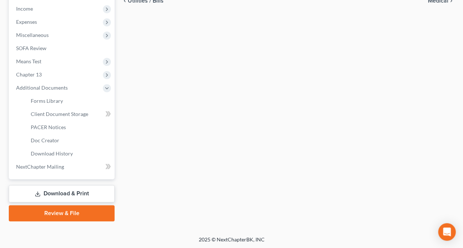
select select "10"
select select "53"
select select "56"
select select "52"
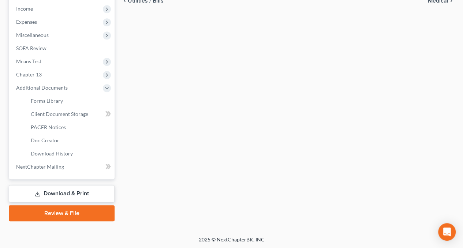
select select "41"
select select "57"
select select "60"
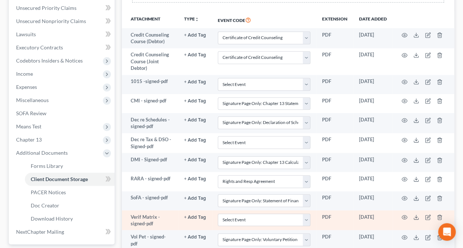
scroll to position [232, 0]
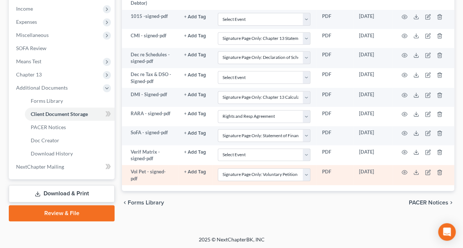
click at [442, 170] on td at bounding box center [422, 175] width 61 height 20
click at [440, 170] on icon "button" at bounding box center [439, 172] width 6 height 6
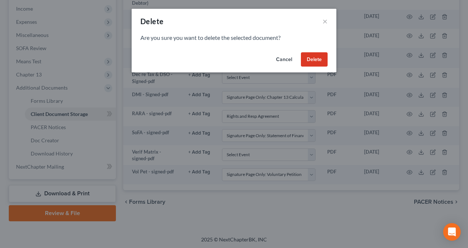
click at [313, 55] on button "Delete" at bounding box center [314, 59] width 27 height 15
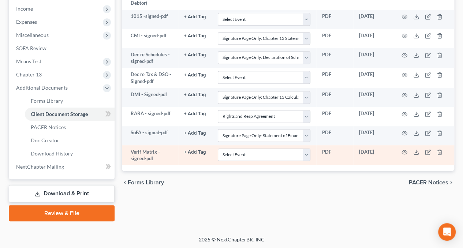
click at [442, 151] on td at bounding box center [422, 155] width 61 height 20
click at [439, 150] on icon "button" at bounding box center [439, 152] width 6 height 6
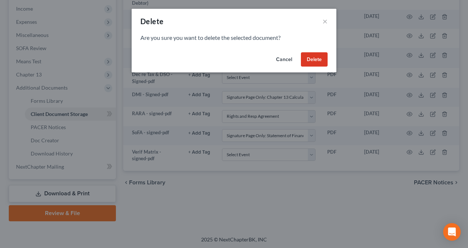
click at [323, 59] on button "Delete" at bounding box center [314, 59] width 27 height 15
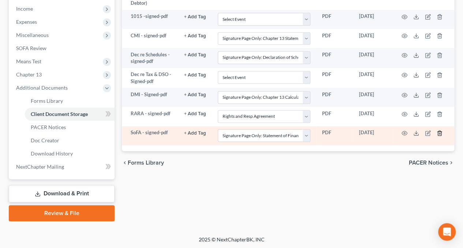
click at [441, 132] on polyline "button" at bounding box center [439, 132] width 4 height 0
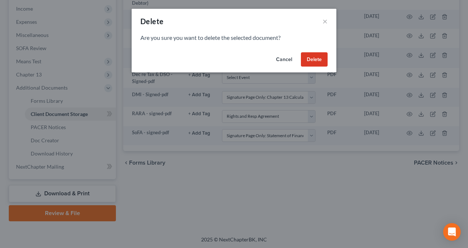
click at [309, 56] on button "Delete" at bounding box center [314, 59] width 27 height 15
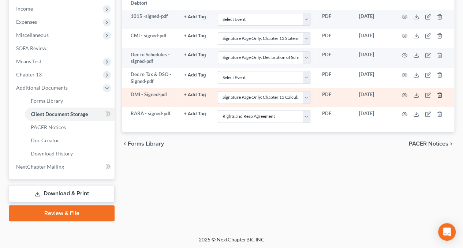
click at [440, 95] on line "button" at bounding box center [440, 95] width 0 height 1
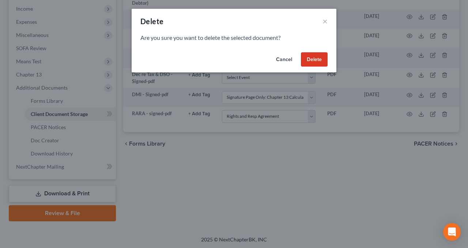
drag, startPoint x: 316, startPoint y: 60, endPoint x: 326, endPoint y: 59, distance: 10.0
click at [316, 60] on button "Delete" at bounding box center [314, 59] width 27 height 15
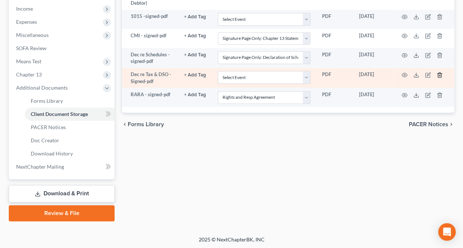
click at [441, 73] on icon "button" at bounding box center [439, 75] width 6 height 6
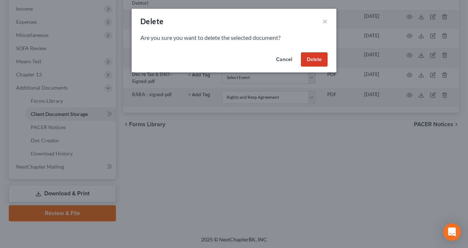
click at [312, 58] on button "Delete" at bounding box center [314, 59] width 27 height 15
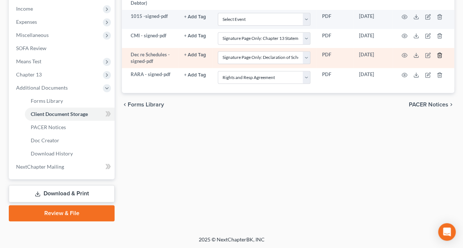
click at [438, 54] on icon "button" at bounding box center [439, 55] width 6 height 6
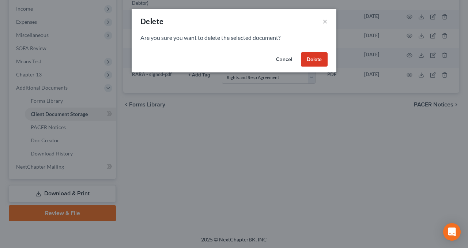
click at [316, 59] on button "Delete" at bounding box center [314, 59] width 27 height 15
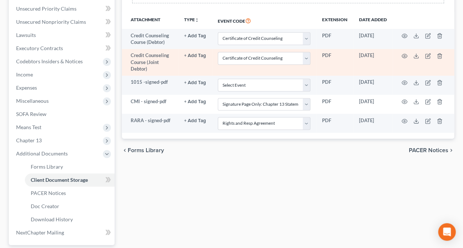
scroll to position [159, 0]
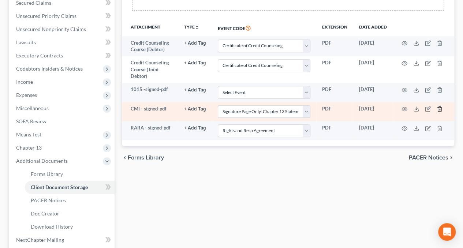
click at [438, 107] on icon "button" at bounding box center [439, 109] width 6 height 6
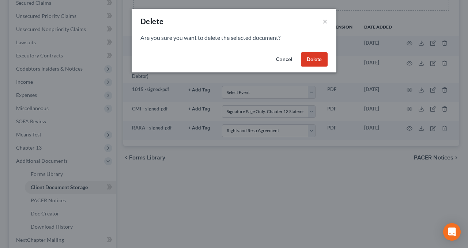
click at [315, 57] on button "Delete" at bounding box center [314, 59] width 27 height 15
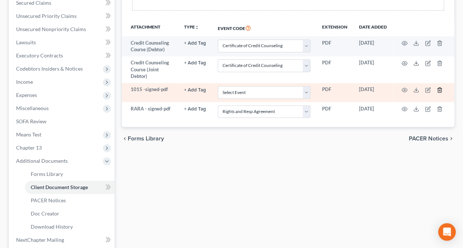
click at [438, 90] on icon "button" at bounding box center [439, 90] width 6 height 6
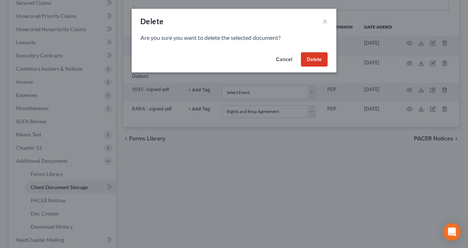
click at [313, 59] on button "Delete" at bounding box center [314, 59] width 27 height 15
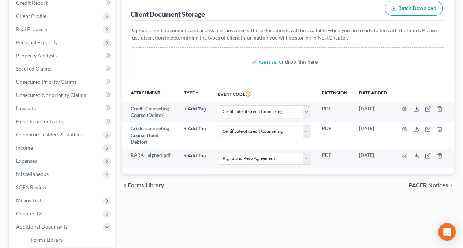
scroll to position [86, 0]
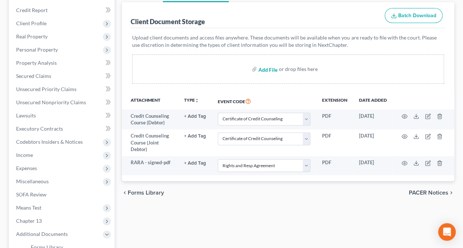
click at [274, 69] on input "file" at bounding box center [267, 69] width 18 height 13
type input "C:\fakepath\Dec re Tax & DSO - Signed1.pdf"
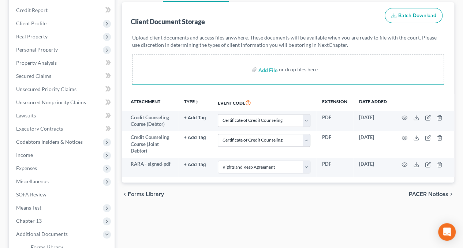
select select "10"
select select "41"
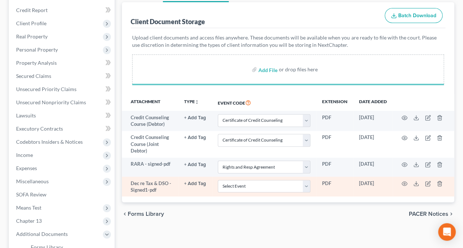
select select "10"
select select "41"
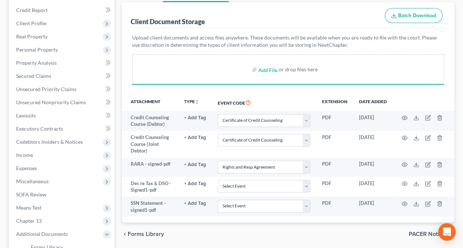
select select "10"
select select "41"
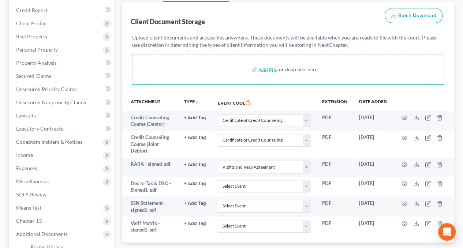
select select "10"
select select "41"
select select "10"
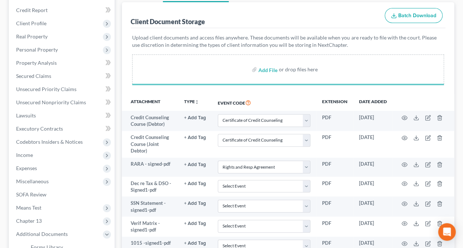
select select "41"
select select "10"
select select "41"
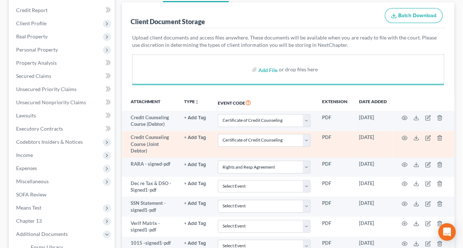
select select "10"
select select "41"
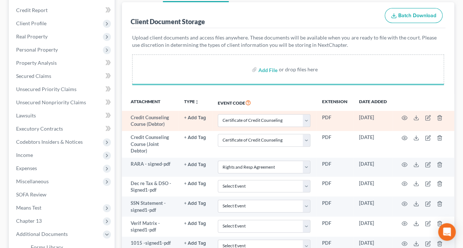
select select "10"
select select "41"
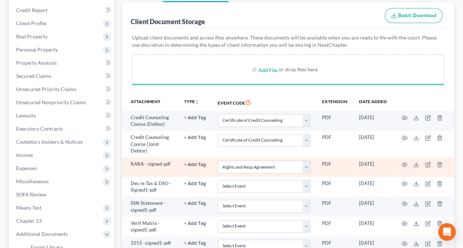
select select "10"
select select "41"
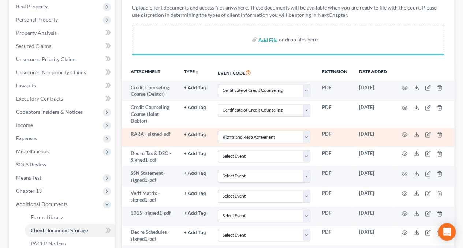
scroll to position [122, 0]
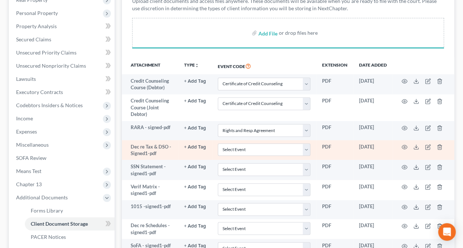
select select "10"
select select "41"
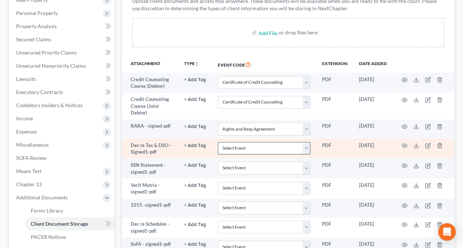
select select "10"
select select "41"
click at [304, 148] on select "Select Event Amended Chapter 11 Plan Amended Chapter 11 Small Business Plan Ame…" at bounding box center [264, 148] width 93 height 13
select select "28"
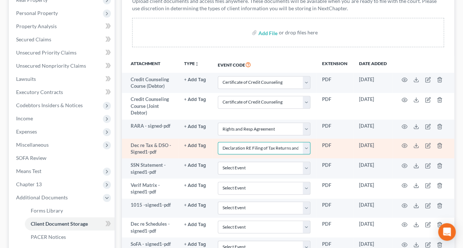
click at [218, 142] on select "Select Event Amended Chapter 11 Plan Amended Chapter 11 Small Business Plan Ame…" at bounding box center [264, 148] width 93 height 13
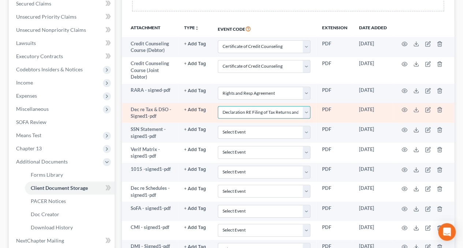
scroll to position [159, 0]
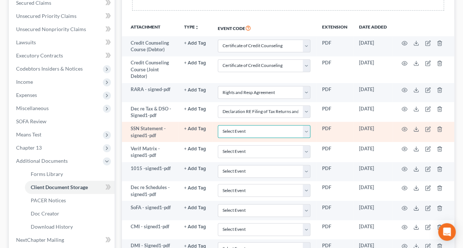
click at [306, 133] on select "Select Event Amended Chapter 11 Plan Amended Chapter 11 Small Business Plan Ame…" at bounding box center [264, 131] width 93 height 13
click at [317, 132] on td "PDF" at bounding box center [334, 132] width 37 height 20
click at [438, 127] on icon "button" at bounding box center [439, 129] width 6 height 6
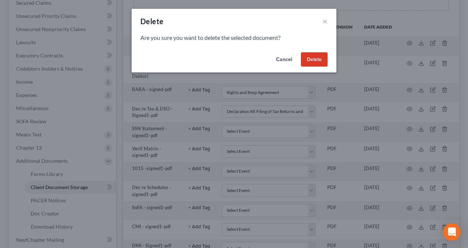
click at [313, 56] on button "Delete" at bounding box center [314, 59] width 27 height 15
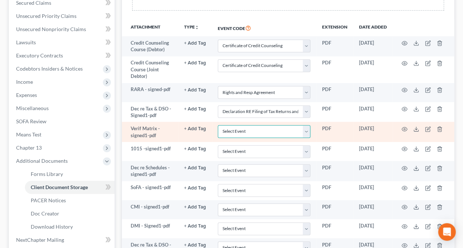
click at [306, 129] on select "Select Event Amended Chapter 11 Plan Amended Chapter 11 Small Business Plan Ame…" at bounding box center [264, 131] width 93 height 13
click at [314, 140] on td "Select Event Amended Chapter 11 Plan Amended Chapter 11 Small Business Plan Ame…" at bounding box center [264, 132] width 104 height 20
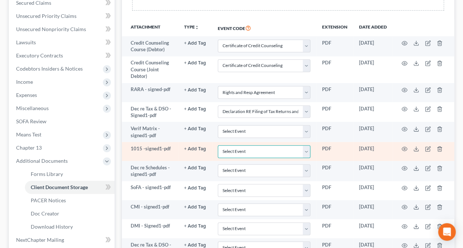
click at [308, 151] on select "Select Event Amended Chapter 11 Plan Amended Chapter 11 Small Business Plan Ame…" at bounding box center [264, 151] width 93 height 13
click at [321, 156] on td "PDF" at bounding box center [334, 151] width 37 height 19
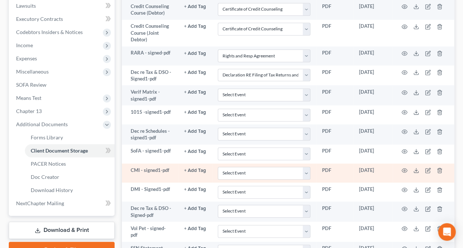
scroll to position [232, 0]
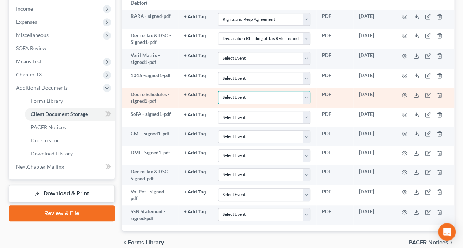
click at [306, 96] on select "Select Event Amended Chapter 11 Plan Amended Chapter 11 Small Business Plan Ame…" at bounding box center [264, 97] width 93 height 13
click at [218, 91] on select "Select Event Amended Chapter 11 Plan Amended Chapter 11 Small Business Plan Ame…" at bounding box center [264, 97] width 93 height 13
click at [305, 96] on select "Select Event Amended Chapter 11 Plan Amended Chapter 11 Small Business Plan Ame…" at bounding box center [264, 97] width 93 height 13
select select "56"
click at [218, 91] on select "Select Event Amended Chapter 11 Plan Amended Chapter 11 Small Business Plan Ame…" at bounding box center [264, 97] width 93 height 13
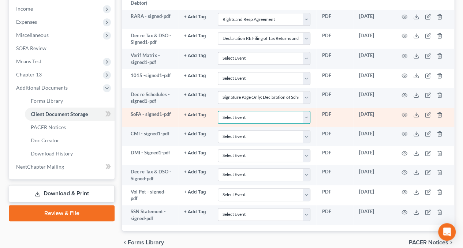
click at [307, 117] on select "Select Event Amended Chapter 11 Plan Amended Chapter 11 Small Business Plan Ame…" at bounding box center [264, 117] width 93 height 13
select select "57"
click at [218, 111] on select "Select Event Amended Chapter 11 Plan Amended Chapter 11 Small Business Plan Ame…" at bounding box center [264, 117] width 93 height 13
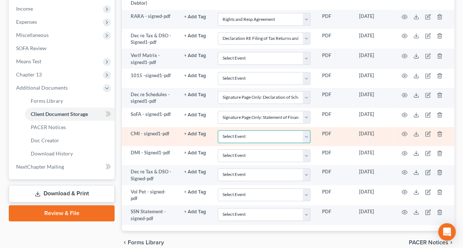
click at [305, 132] on select "Select Event Amended Chapter 11 Plan Amended Chapter 11 Small Business Plan Ame…" at bounding box center [264, 136] width 93 height 13
select select "53"
click at [218, 130] on select "Select Event Amended Chapter 11 Plan Amended Chapter 11 Small Business Plan Ame…" at bounding box center [264, 136] width 93 height 13
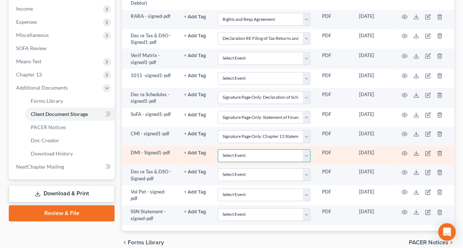
click at [307, 155] on select "Select Event Amended Chapter 11 Plan Amended Chapter 11 Small Business Plan Ame…" at bounding box center [264, 155] width 93 height 13
select select "52"
click at [218, 149] on select "Select Event Amended Chapter 11 Plan Amended Chapter 11 Small Business Plan Ame…" at bounding box center [264, 155] width 93 height 13
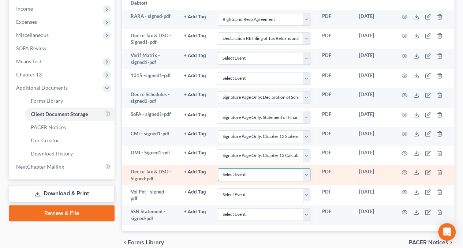
click at [304, 176] on select "Select Event Amended Chapter 11 Plan Amended Chapter 11 Small Business Plan Ame…" at bounding box center [264, 174] width 93 height 13
click at [324, 180] on td "PDF" at bounding box center [334, 175] width 37 height 20
click at [438, 170] on icon "button" at bounding box center [439, 172] width 6 height 6
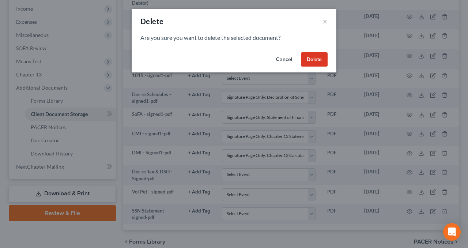
click at [310, 56] on button "Delete" at bounding box center [314, 59] width 27 height 15
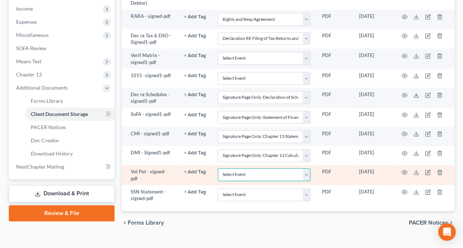
click at [307, 174] on select "Select Event Amended Chapter 11 Plan Amended Chapter 11 Small Business Plan Ame…" at bounding box center [264, 174] width 93 height 13
select select "60"
click at [218, 168] on select "Select Event Amended Chapter 11 Plan Amended Chapter 11 Small Business Plan Ame…" at bounding box center [264, 174] width 93 height 13
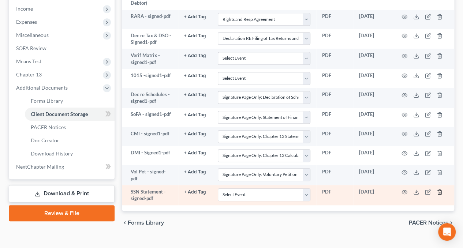
click at [441, 190] on icon "button" at bounding box center [438, 192] width 3 height 5
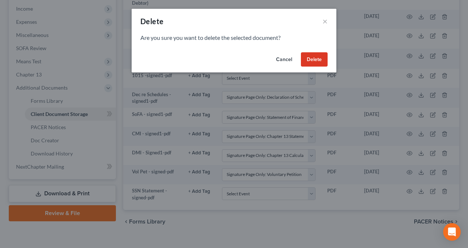
click at [311, 58] on button "Delete" at bounding box center [314, 59] width 27 height 15
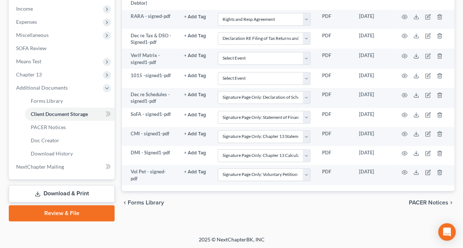
click at [75, 213] on link "Review & File" at bounding box center [62, 213] width 106 height 16
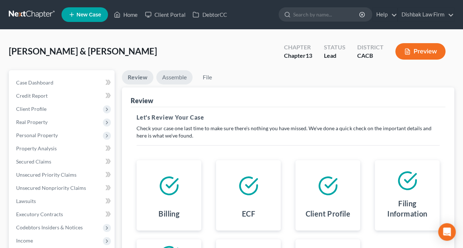
click at [179, 79] on link "Assemble" at bounding box center [174, 77] width 36 height 14
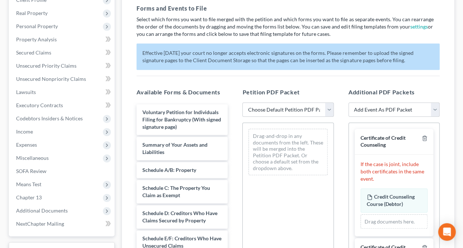
scroll to position [110, 0]
click at [332, 107] on select "Choose Default Petition PDF Packet Complete Bankruptcy Petition (all forms and …" at bounding box center [287, 109] width 91 height 15
select select "0"
click at [242, 102] on select "Choose Default Petition PDF Packet Complete Bankruptcy Petition (all forms and …" at bounding box center [287, 109] width 91 height 15
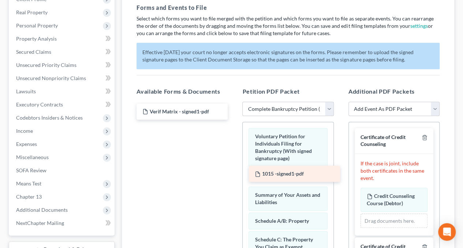
drag, startPoint x: 175, startPoint y: 110, endPoint x: 287, endPoint y: 173, distance: 128.9
click at [233, 120] on div "1015 -signed1-pdf 1015 -signed1-pdf Verif Matrix - signed1-pdf" at bounding box center [182, 111] width 103 height 16
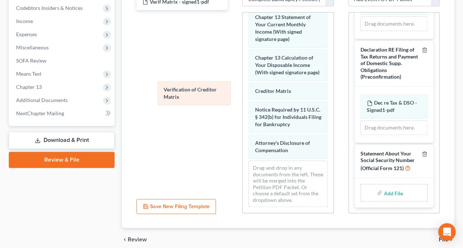
scroll to position [401, 0]
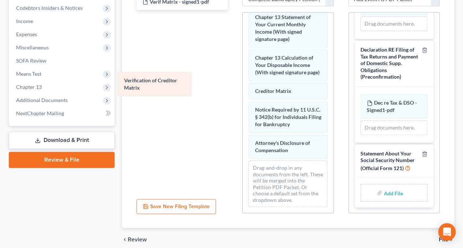
drag, startPoint x: 280, startPoint y: 105, endPoint x: 150, endPoint y: 84, distance: 132.1
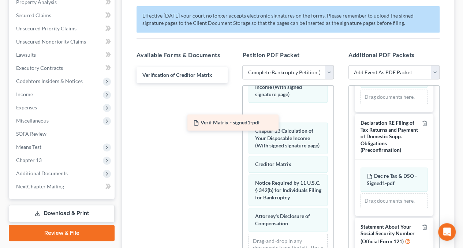
scroll to position [402, 0]
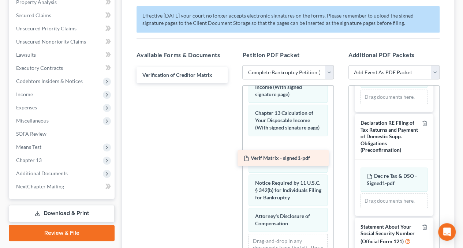
drag, startPoint x: 178, startPoint y: 73, endPoint x: 279, endPoint y: 157, distance: 131.1
click at [233, 83] on div "Verif Matrix - signed1-pdf Verif Matrix - signed1-pdf Verification of Creditor …" at bounding box center [182, 75] width 103 height 16
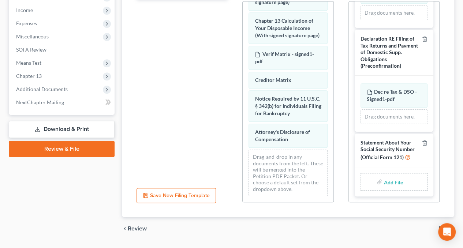
scroll to position [250, 0]
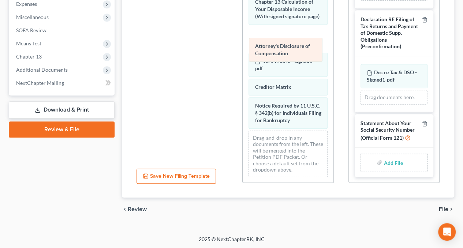
drag, startPoint x: 291, startPoint y: 140, endPoint x: 291, endPoint y: 49, distance: 90.7
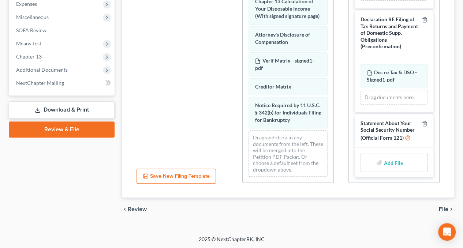
click at [406, 161] on div "Add File" at bounding box center [393, 163] width 67 height 18
click at [389, 164] on input "file" at bounding box center [392, 162] width 18 height 13
type input "C:\fakepath\SSN Statement - signed1.pdf"
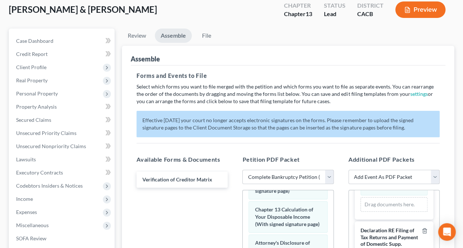
scroll to position [30, 0]
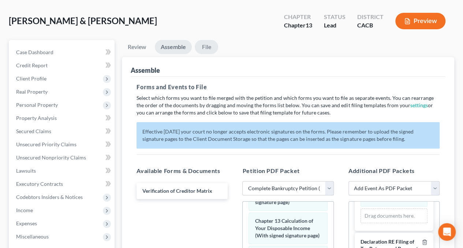
click at [210, 45] on link "File" at bounding box center [206, 47] width 23 height 14
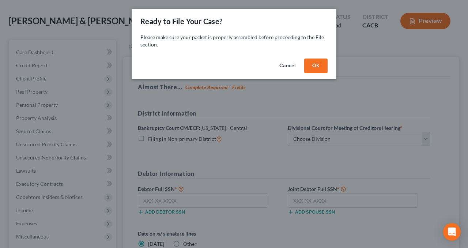
click at [314, 63] on button "OK" at bounding box center [315, 66] width 23 height 15
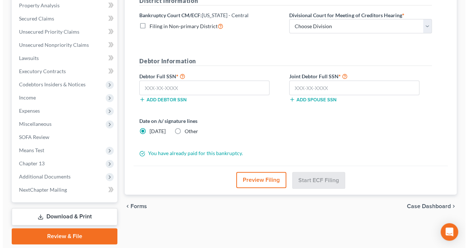
scroll to position [166, 0]
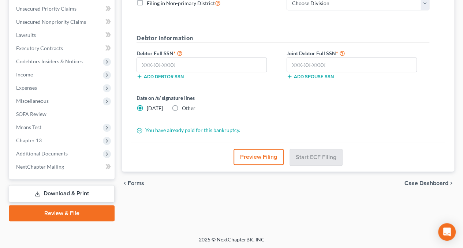
click at [267, 159] on button "Preview Filing" at bounding box center [258, 157] width 50 height 16
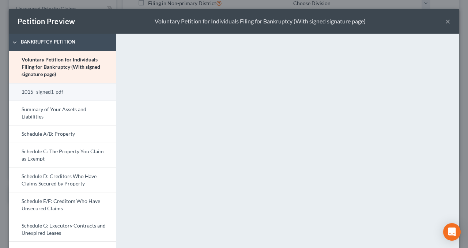
click at [58, 94] on link "1015 -signed1-pdf" at bounding box center [62, 92] width 107 height 18
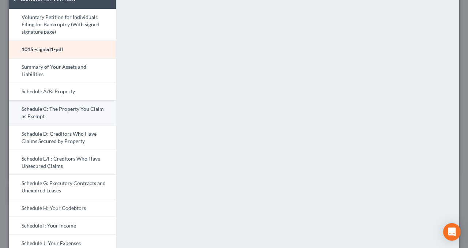
scroll to position [37, 0]
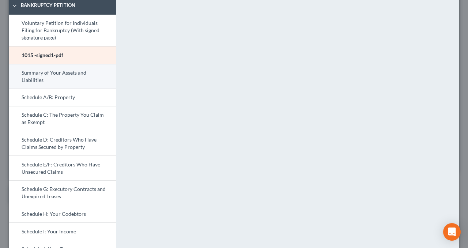
click at [66, 79] on link "Summary of Your Assets and Liabilities" at bounding box center [62, 76] width 107 height 25
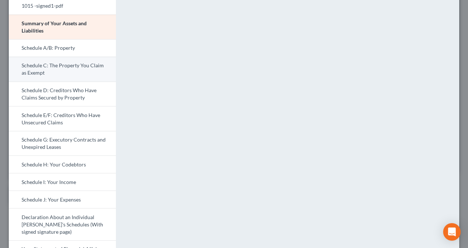
scroll to position [0, 0]
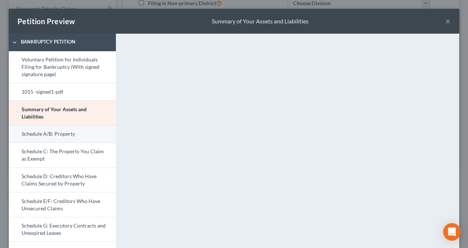
click at [75, 137] on link "Schedule A/B: Property" at bounding box center [62, 134] width 107 height 18
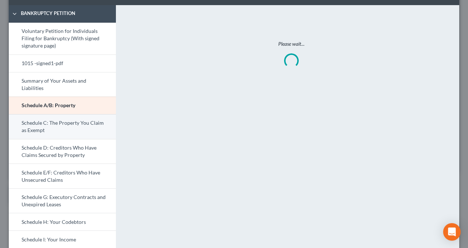
scroll to position [73, 0]
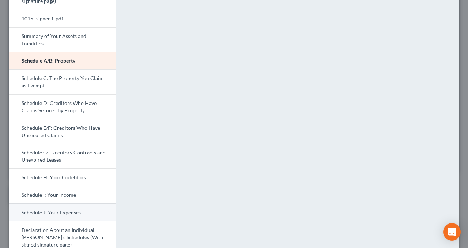
click at [76, 214] on link "Schedule J: Your Expenses" at bounding box center [62, 212] width 107 height 18
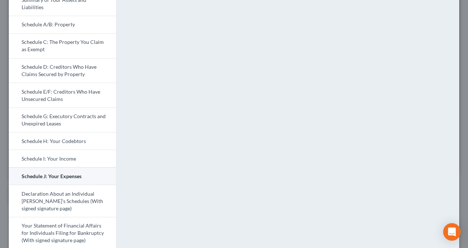
scroll to position [146, 0]
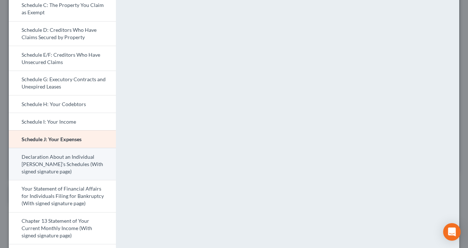
click at [72, 164] on link "Declaration About an Individual [PERSON_NAME]'s Schedules (With signed signatur…" at bounding box center [62, 164] width 107 height 32
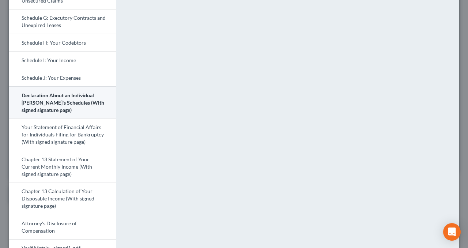
scroll to position [219, 0]
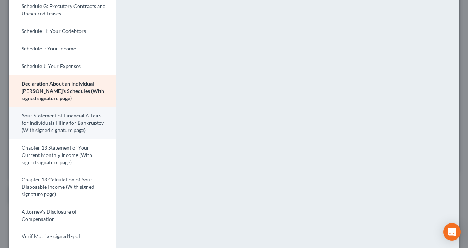
click at [53, 124] on link "Your Statement of Financial Affairs for Individuals Filing for Bankruptcy (With…" at bounding box center [62, 123] width 107 height 32
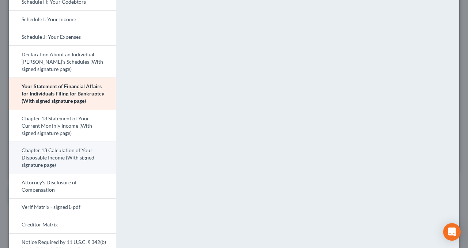
scroll to position [256, 0]
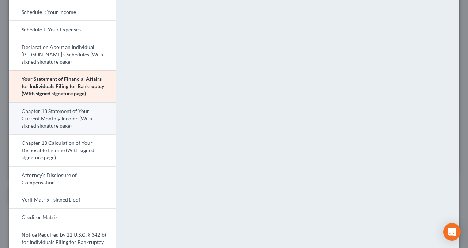
click at [60, 121] on link "Chapter 13 Statement of Your Current Monthly Income (With signed signature page)" at bounding box center [62, 118] width 107 height 32
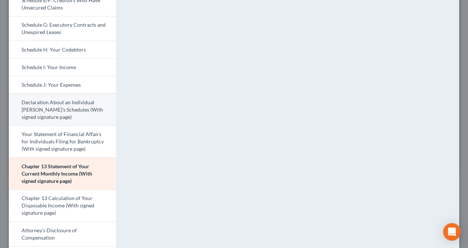
scroll to position [219, 0]
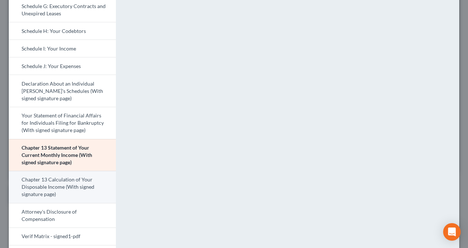
click at [65, 184] on link "Chapter 13 Calculation of Your Disposable Income (With signed signature page)" at bounding box center [62, 187] width 107 height 32
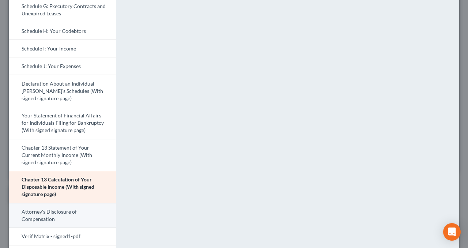
scroll to position [256, 0]
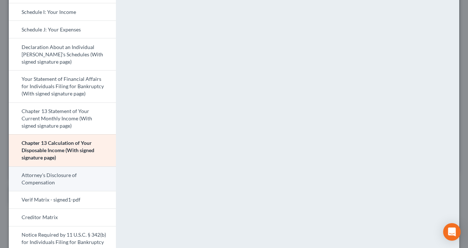
click at [62, 178] on link "Attorney's Disclosure of Compensation" at bounding box center [62, 178] width 107 height 25
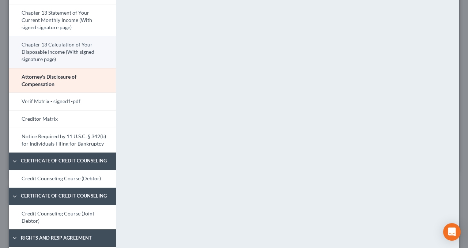
scroll to position [366, 0]
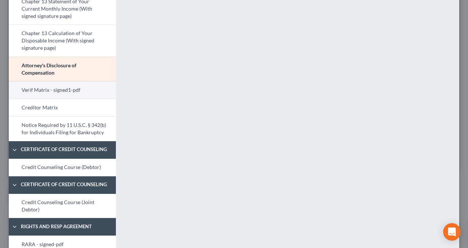
click at [61, 87] on link "Verif Matrix - signed1-pdf" at bounding box center [62, 90] width 107 height 18
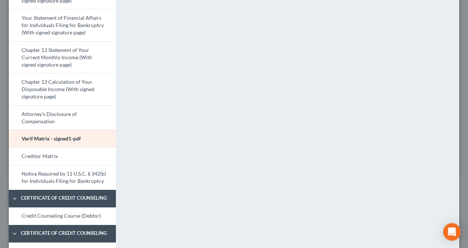
scroll to position [329, 0]
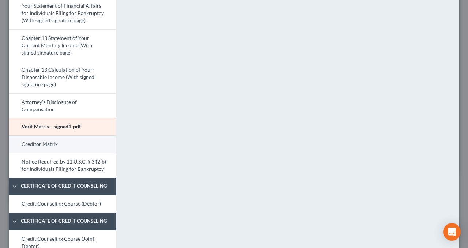
click at [62, 141] on link "Creditor Matrix" at bounding box center [62, 144] width 107 height 18
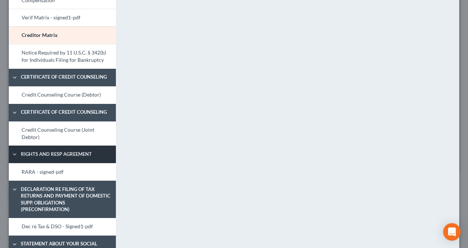
scroll to position [439, 0]
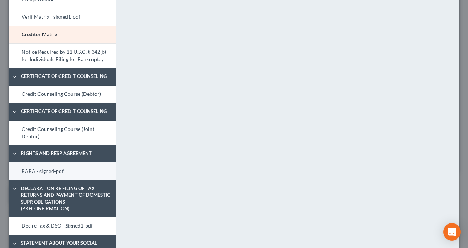
click at [41, 170] on link "RARA - signed-pdf" at bounding box center [62, 171] width 107 height 18
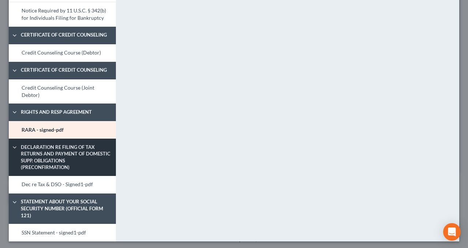
scroll to position [481, 0]
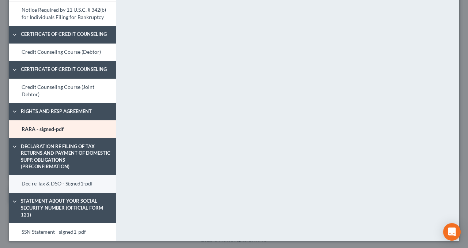
click at [50, 182] on link "Dec re Tax & DSO - Signed1-pdf" at bounding box center [62, 184] width 107 height 18
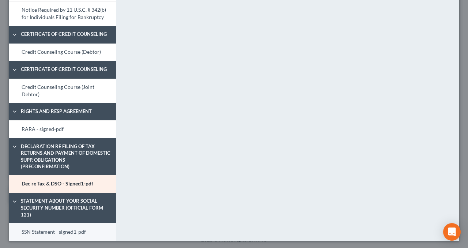
click at [60, 230] on link "SSN Statement - signed1-pdf" at bounding box center [62, 232] width 107 height 18
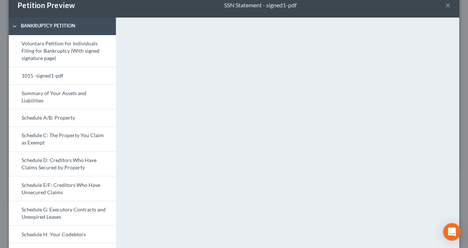
scroll to position [0, 0]
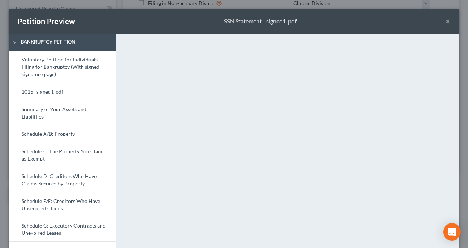
click at [445, 22] on button "×" at bounding box center [447, 21] width 5 height 9
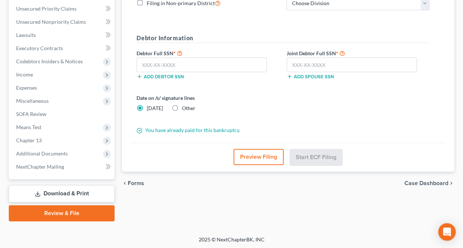
click at [263, 153] on button "Preview Filing" at bounding box center [258, 157] width 50 height 16
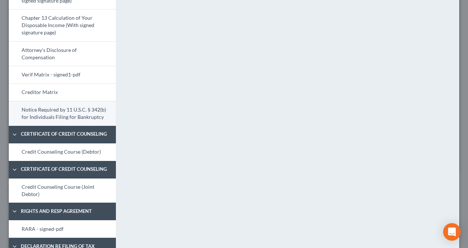
scroll to position [366, 0]
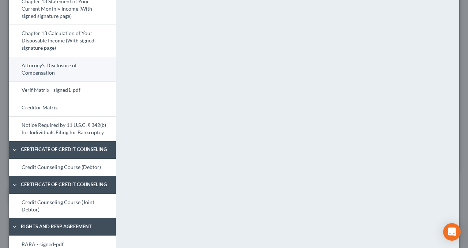
click at [59, 69] on link "Attorney's Disclosure of Compensation" at bounding box center [62, 69] width 107 height 25
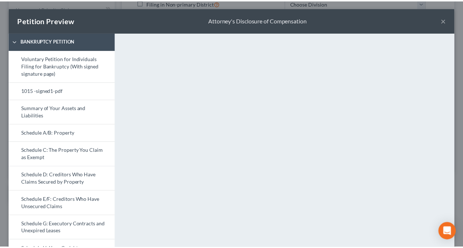
scroll to position [0, 0]
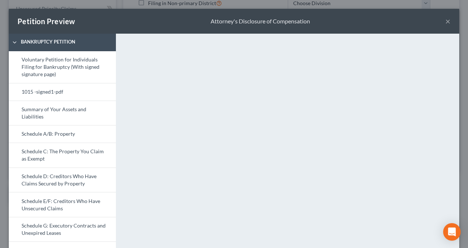
click at [445, 22] on button "×" at bounding box center [447, 21] width 5 height 9
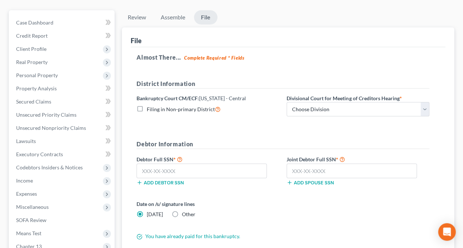
scroll to position [56, 0]
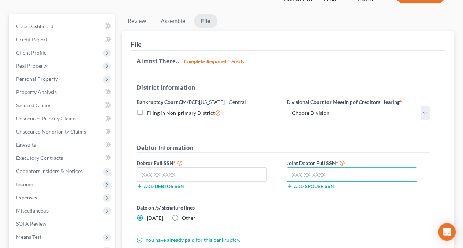
click at [301, 176] on input "text" at bounding box center [351, 174] width 130 height 15
click at [312, 175] on input "547-91" at bounding box center [351, 174] width 130 height 15
type input "547-91-5796"
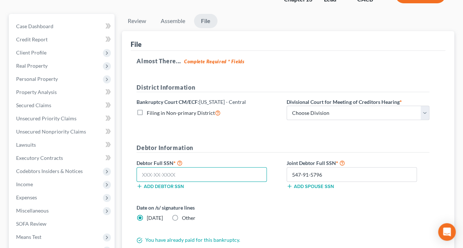
click at [146, 177] on input "text" at bounding box center [201, 174] width 130 height 15
type input "569-71-8665"
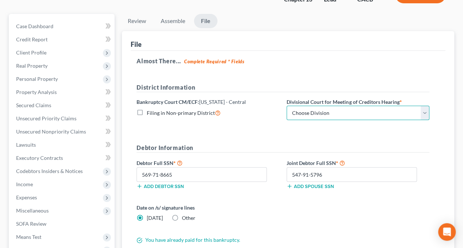
click at [428, 110] on select "Choose Division [GEOGRAPHIC_DATA][PERSON_NAME] [GEOGRAPHIC_DATA] [GEOGRAPHIC_DA…" at bounding box center [357, 113] width 143 height 15
select select "1"
click at [286, 106] on select "Choose Division [GEOGRAPHIC_DATA][PERSON_NAME] [GEOGRAPHIC_DATA] [GEOGRAPHIC_DA…" at bounding box center [357, 113] width 143 height 15
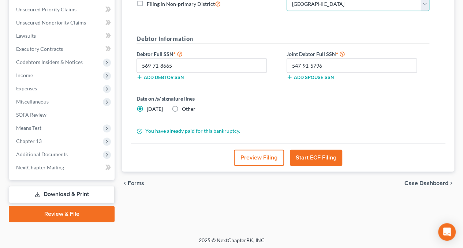
scroll to position [166, 0]
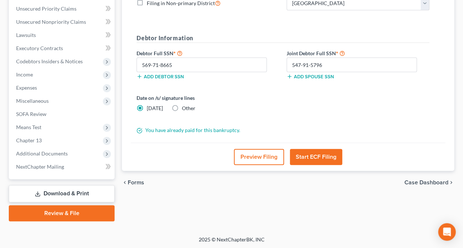
click at [327, 157] on button "Start ECF Filing" at bounding box center [316, 157] width 52 height 16
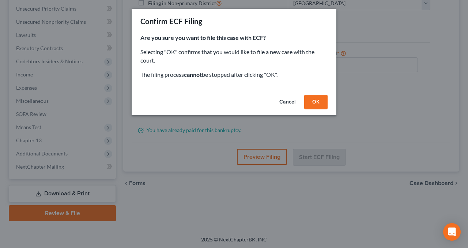
click at [320, 98] on button "OK" at bounding box center [315, 102] width 23 height 15
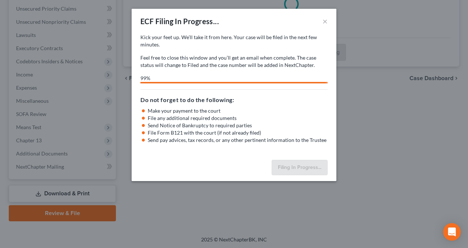
select select "1"
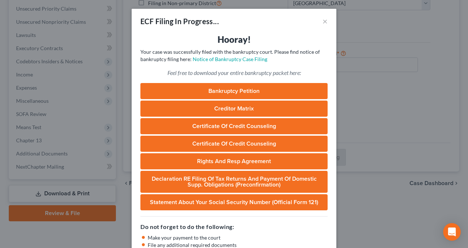
click at [266, 142] on link "Certificate of Credit Counseling" at bounding box center [233, 144] width 187 height 16
click at [284, 126] on link "Certificate of Credit Counseling" at bounding box center [233, 126] width 187 height 16
click at [323, 22] on button "×" at bounding box center [325, 21] width 5 height 9
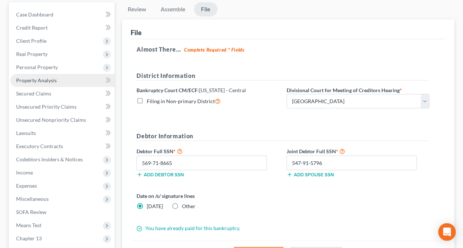
scroll to position [56, 0]
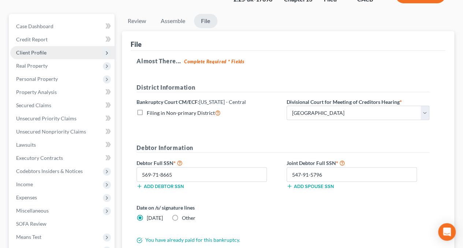
click at [33, 49] on span "Client Profile" at bounding box center [31, 52] width 30 height 6
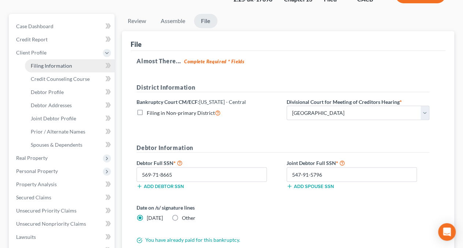
click at [48, 64] on span "Filing Information" at bounding box center [51, 66] width 41 height 6
select select "1"
select select "3"
select select "4"
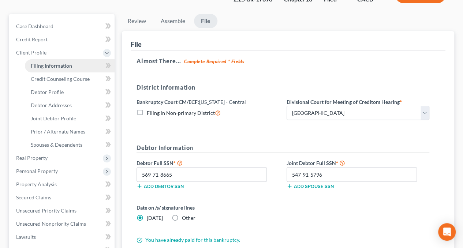
select select "1"
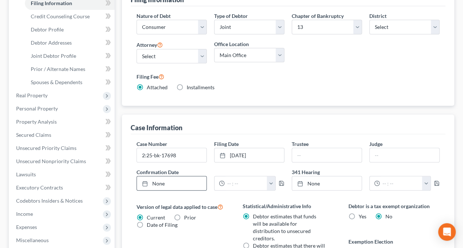
scroll to position [146, 0]
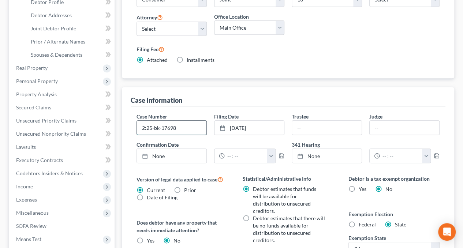
click at [192, 126] on input "2:25-bk-17698" at bounding box center [171, 128] width 69 height 14
type input "2:25-bk-17698-NB"
click at [298, 124] on input "text" at bounding box center [326, 128] width 69 height 14
type input "d"
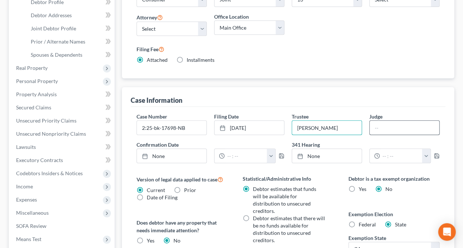
type input "[PERSON_NAME]"
click at [391, 129] on input "text" at bounding box center [403, 128] width 69 height 14
type input "[PERSON_NAME]"
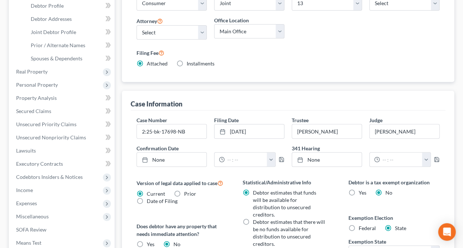
scroll to position [142, 0]
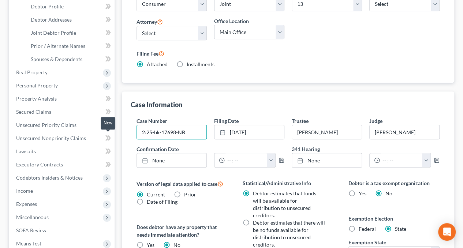
drag, startPoint x: 195, startPoint y: 131, endPoint x: 113, endPoint y: 133, distance: 82.7
click at [113, 133] on div "Petition Navigation Case Dashboard Payments Invoices Payments Payments Credit R…" at bounding box center [231, 151] width 452 height 447
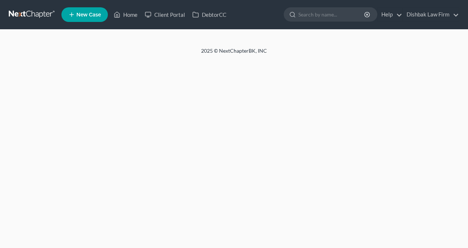
select select "1"
select select "3"
select select "7"
select select "0"
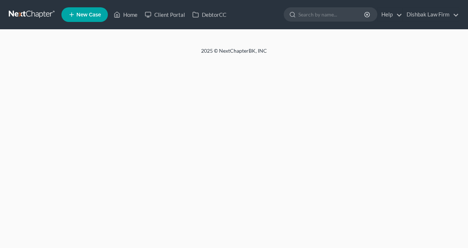
select select "4"
select select "1"
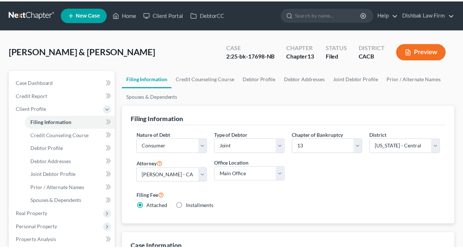
scroll to position [142, 0]
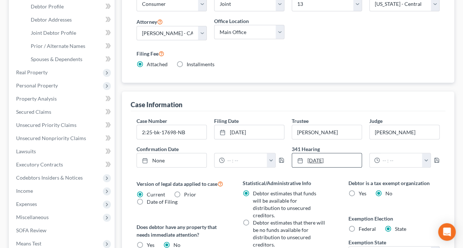
type input "[DATE]"
click at [302, 159] on rect at bounding box center [300, 160] width 4 height 4
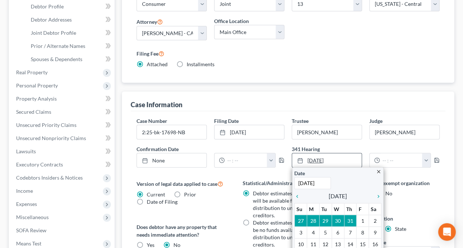
drag, startPoint x: 339, startPoint y: 157, endPoint x: 315, endPoint y: 157, distance: 23.8
click at [309, 160] on link "[DATE]" at bounding box center [326, 160] width 69 height 14
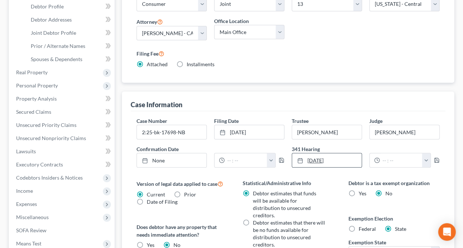
click at [352, 157] on link "[DATE]" at bounding box center [326, 160] width 69 height 14
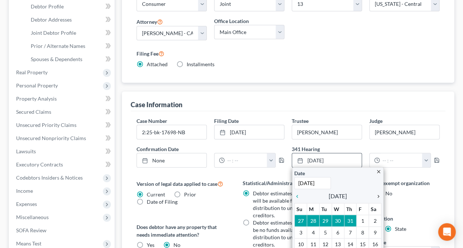
click at [378, 196] on icon "chevron_right" at bounding box center [377, 196] width 10 height 6
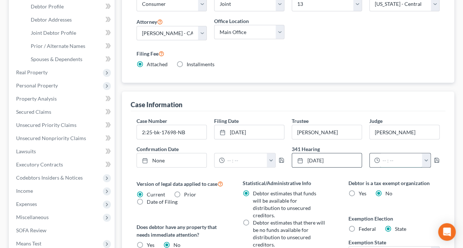
click at [402, 155] on input "text" at bounding box center [401, 160] width 42 height 14
click at [402, 179] on label "Debtor is a tax exempt organization" at bounding box center [393, 183] width 91 height 8
click at [383, 159] on input "900" at bounding box center [401, 160] width 42 height 14
click at [398, 158] on input "9:00" at bounding box center [401, 160] width 42 height 14
click at [392, 159] on input "9:00AM" at bounding box center [401, 160] width 42 height 14
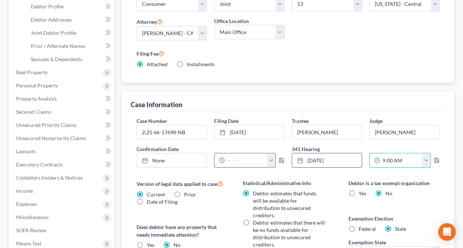
type input "9:00 AM"
click at [246, 158] on input "text" at bounding box center [246, 160] width 42 height 14
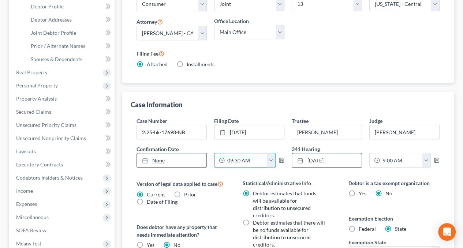
type input "09:30 AM"
type input "[DATE]"
click at [160, 158] on link "None" at bounding box center [171, 160] width 69 height 14
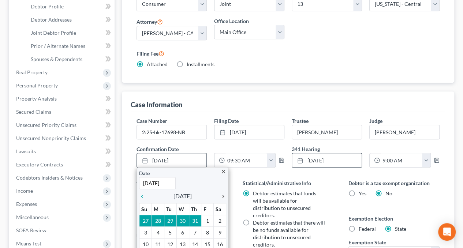
click at [223, 193] on icon "chevron_right" at bounding box center [221, 196] width 10 height 6
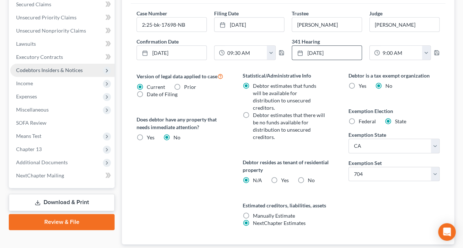
scroll to position [215, 0]
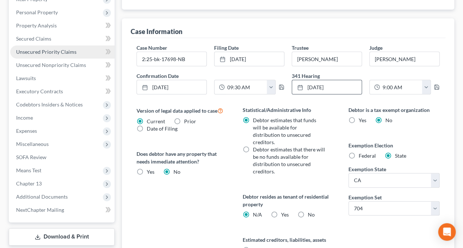
click at [27, 57] on link "Unsecured Priority Claims" at bounding box center [62, 51] width 104 height 13
